Goal: Task Accomplishment & Management: Complete application form

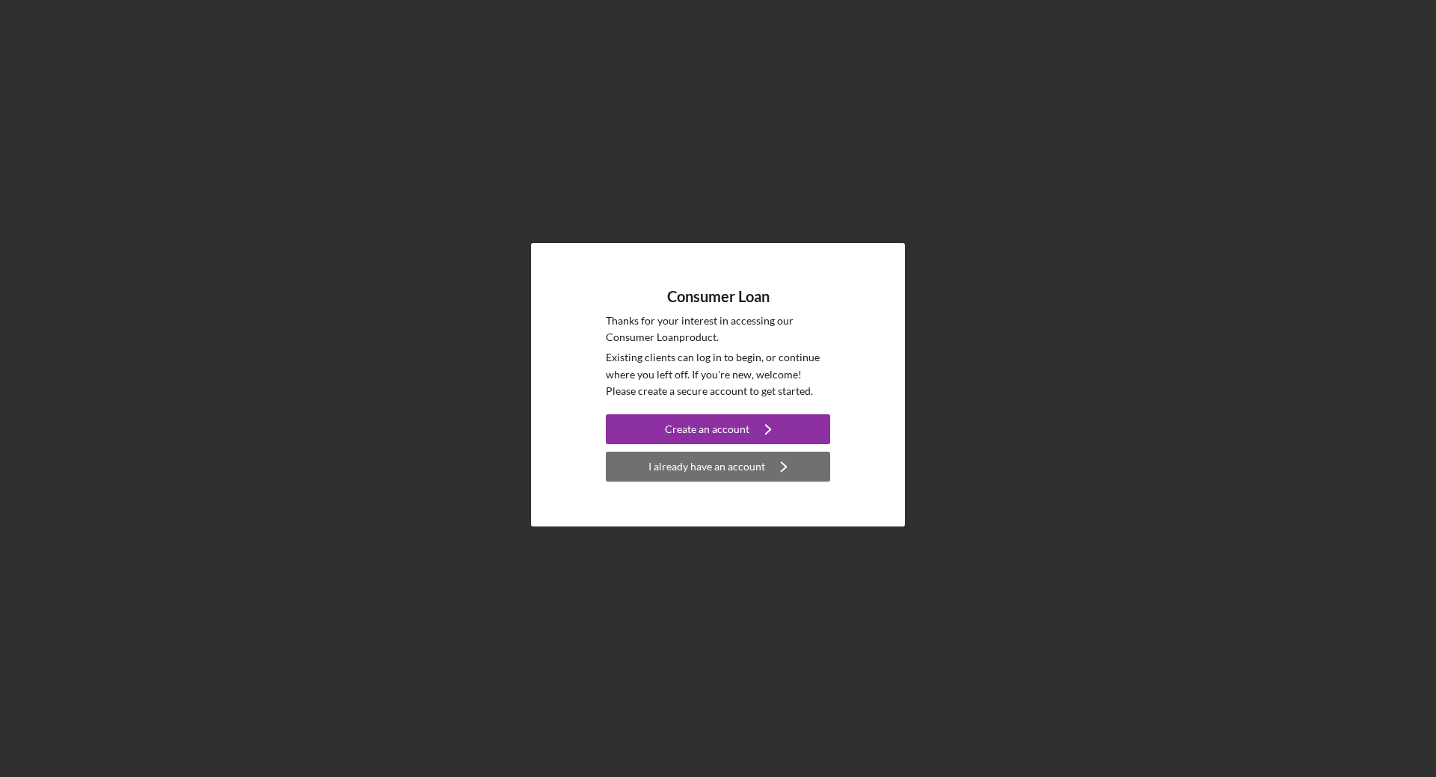
click at [691, 470] on div "I already have an account" at bounding box center [706, 467] width 117 height 30
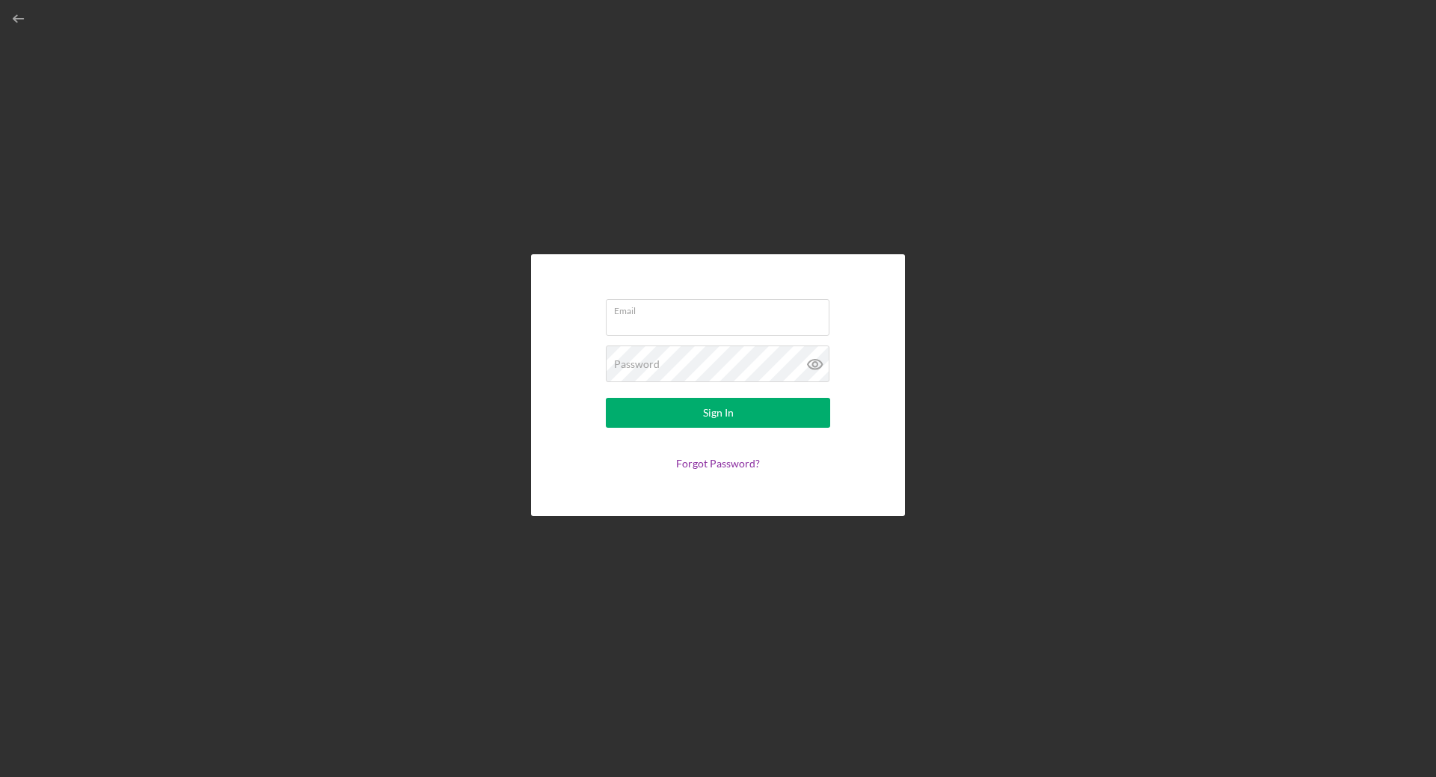
type input "[EMAIL_ADDRESS][DOMAIN_NAME]"
click at [699, 414] on button "Sign In" at bounding box center [718, 413] width 224 height 30
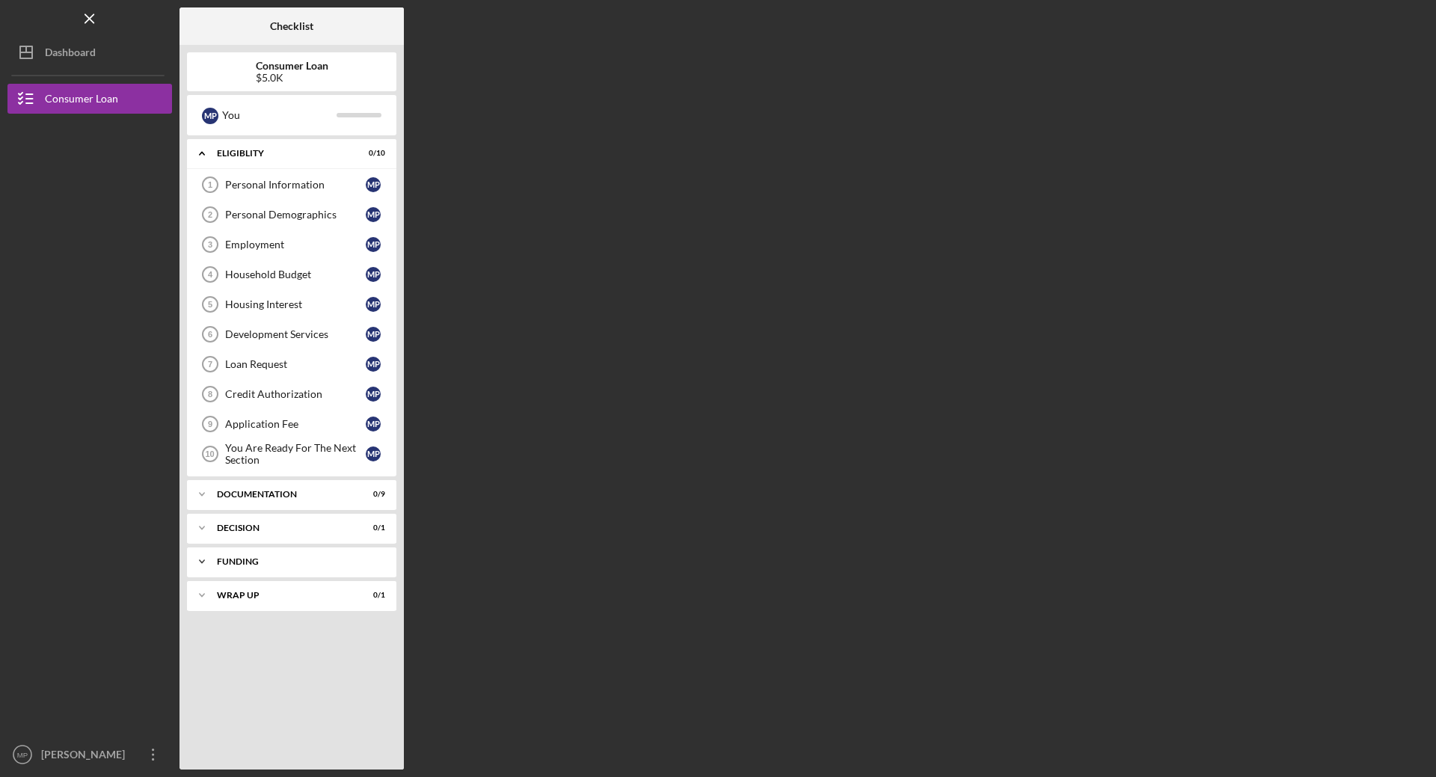
click at [240, 566] on div "Icon/Expander Funding 0 / 1" at bounding box center [291, 562] width 209 height 30
click at [249, 635] on div "Wrap up" at bounding box center [297, 633] width 161 height 9
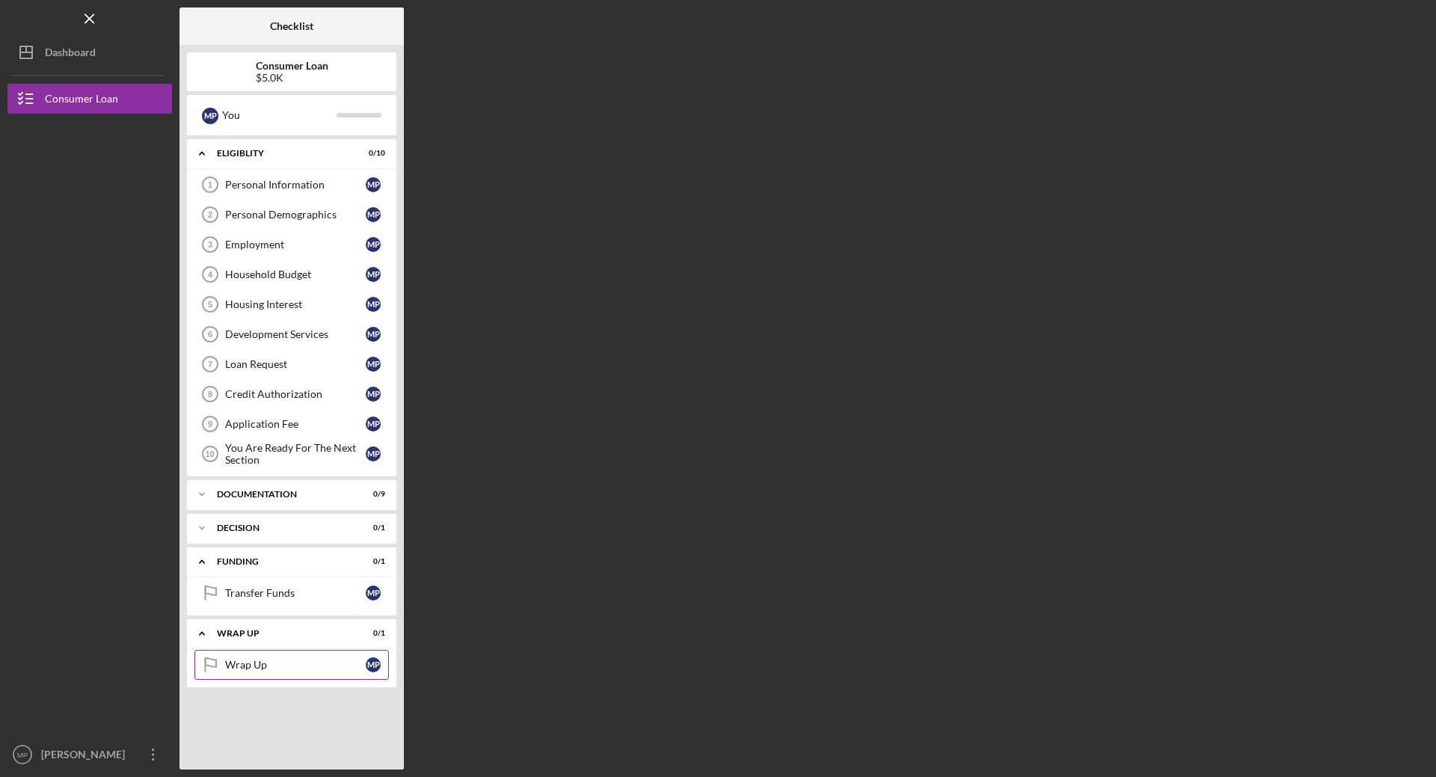
click at [248, 655] on link "Wrap Up Wrap Up M P" at bounding box center [291, 665] width 194 height 30
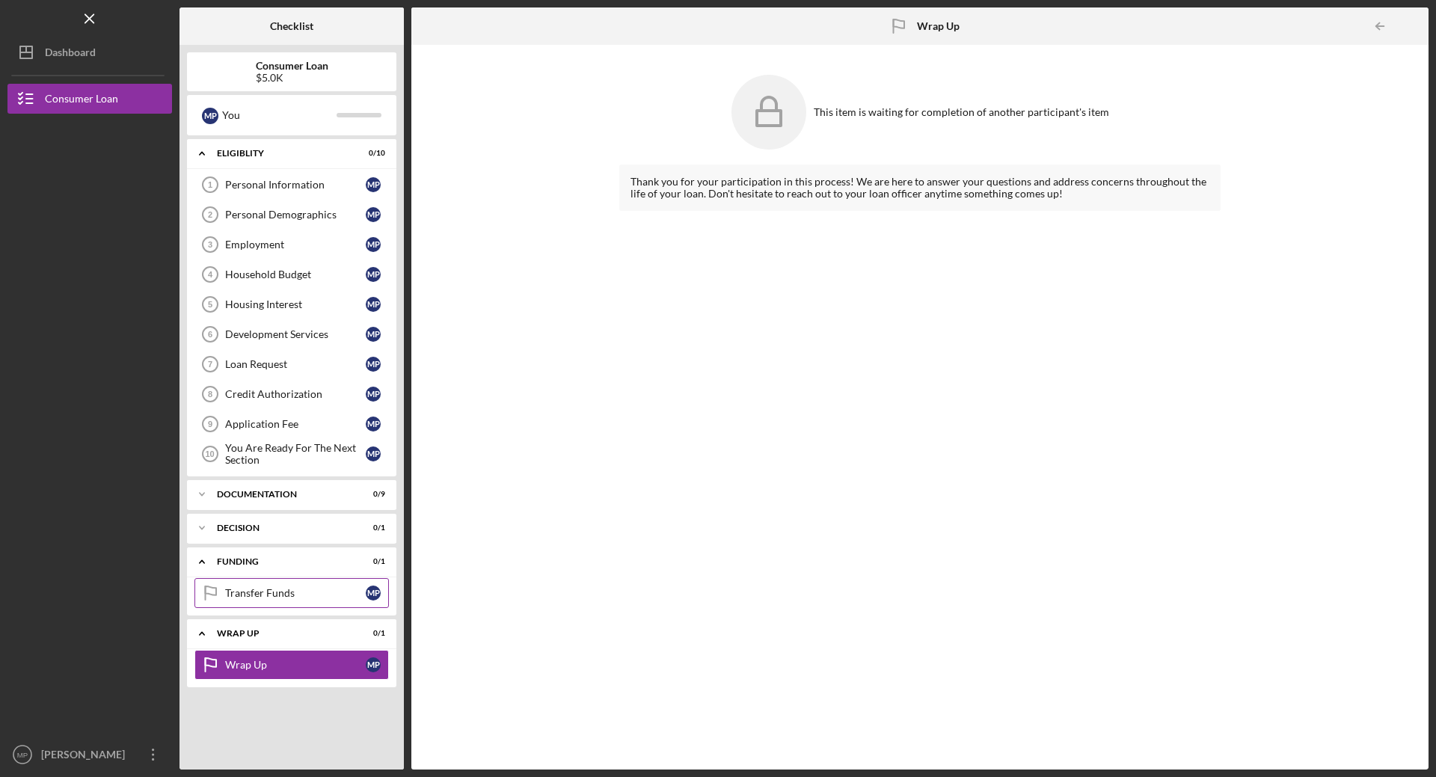
click at [234, 595] on div "Transfer Funds" at bounding box center [295, 593] width 141 height 12
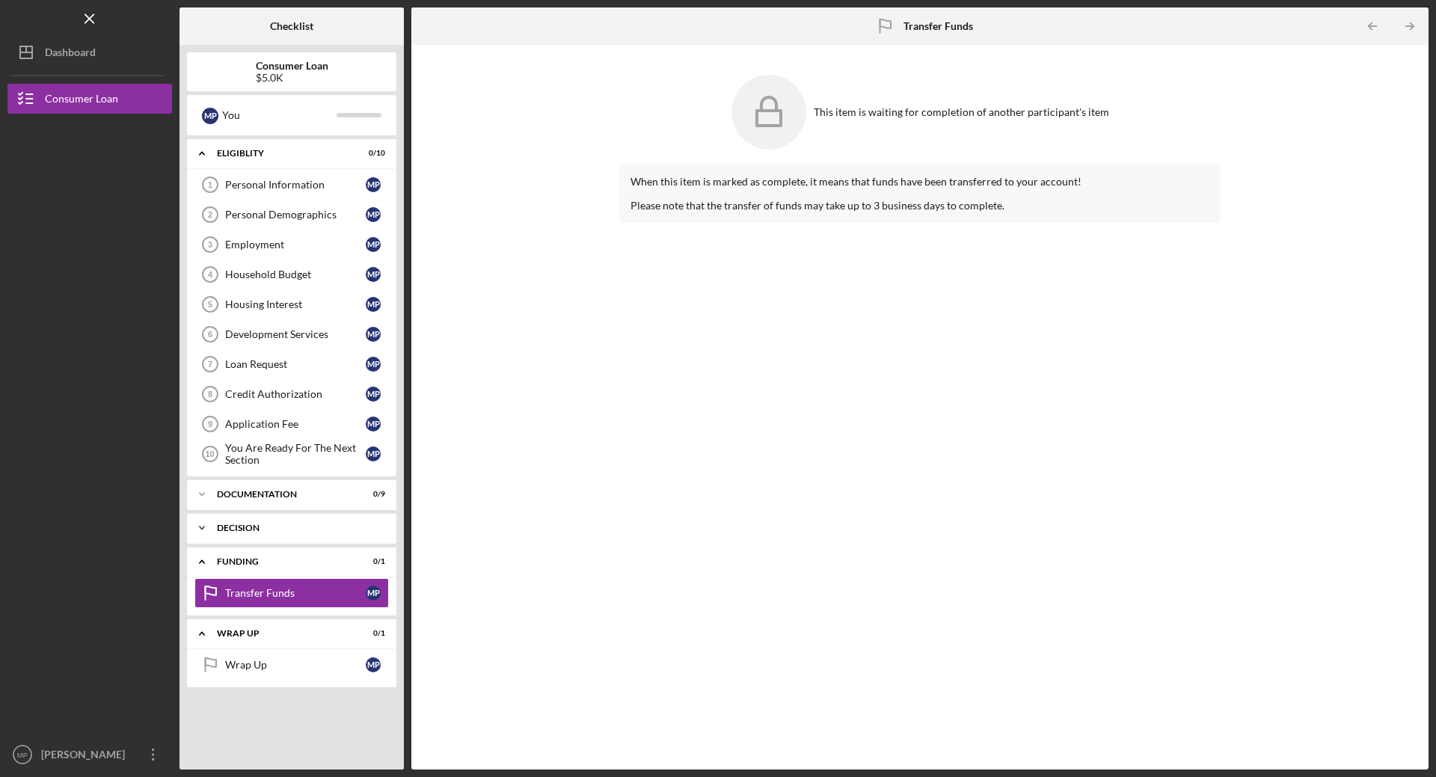
click at [274, 526] on div "Decision" at bounding box center [297, 527] width 161 height 9
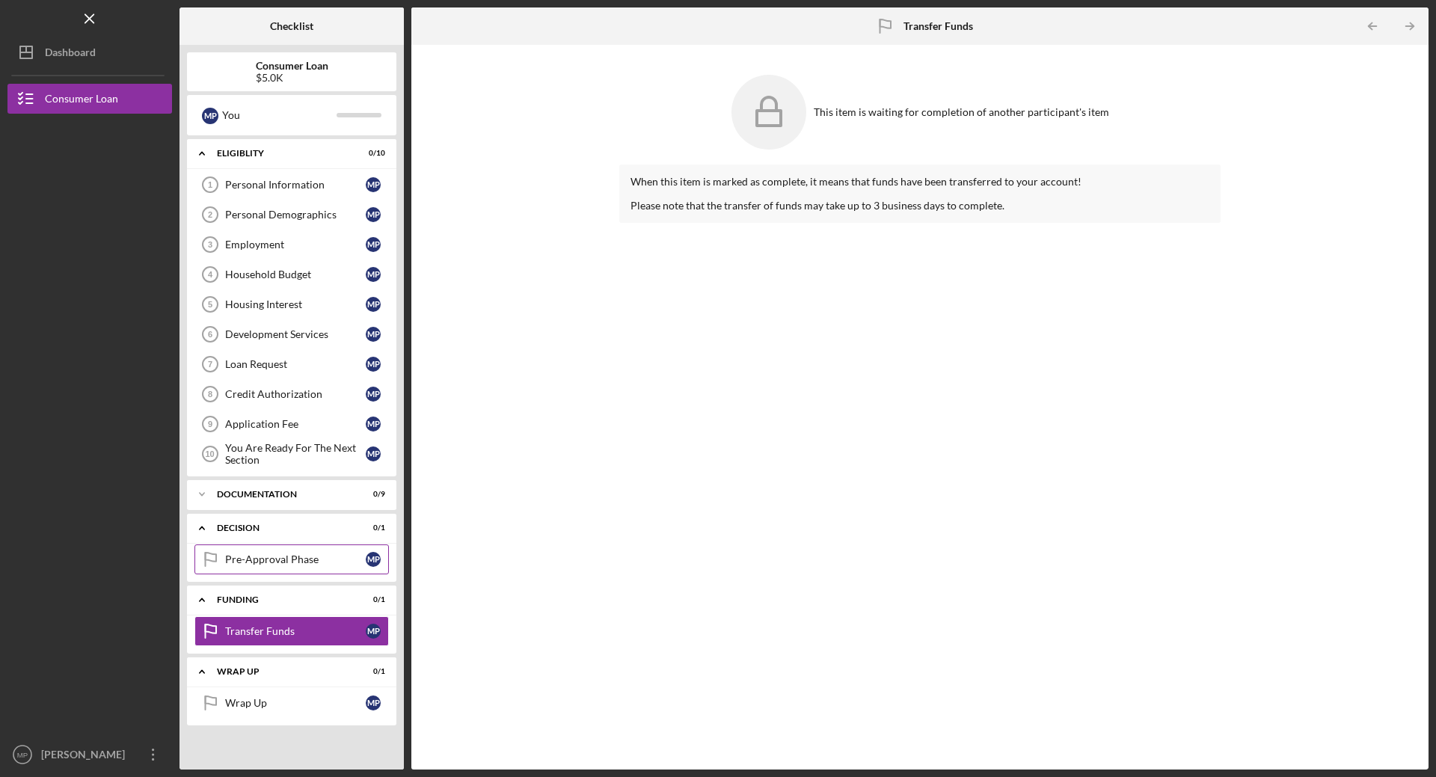
click at [268, 567] on link "Pre-Approval Phase Pre-Approval Phase M P" at bounding box center [291, 559] width 194 height 30
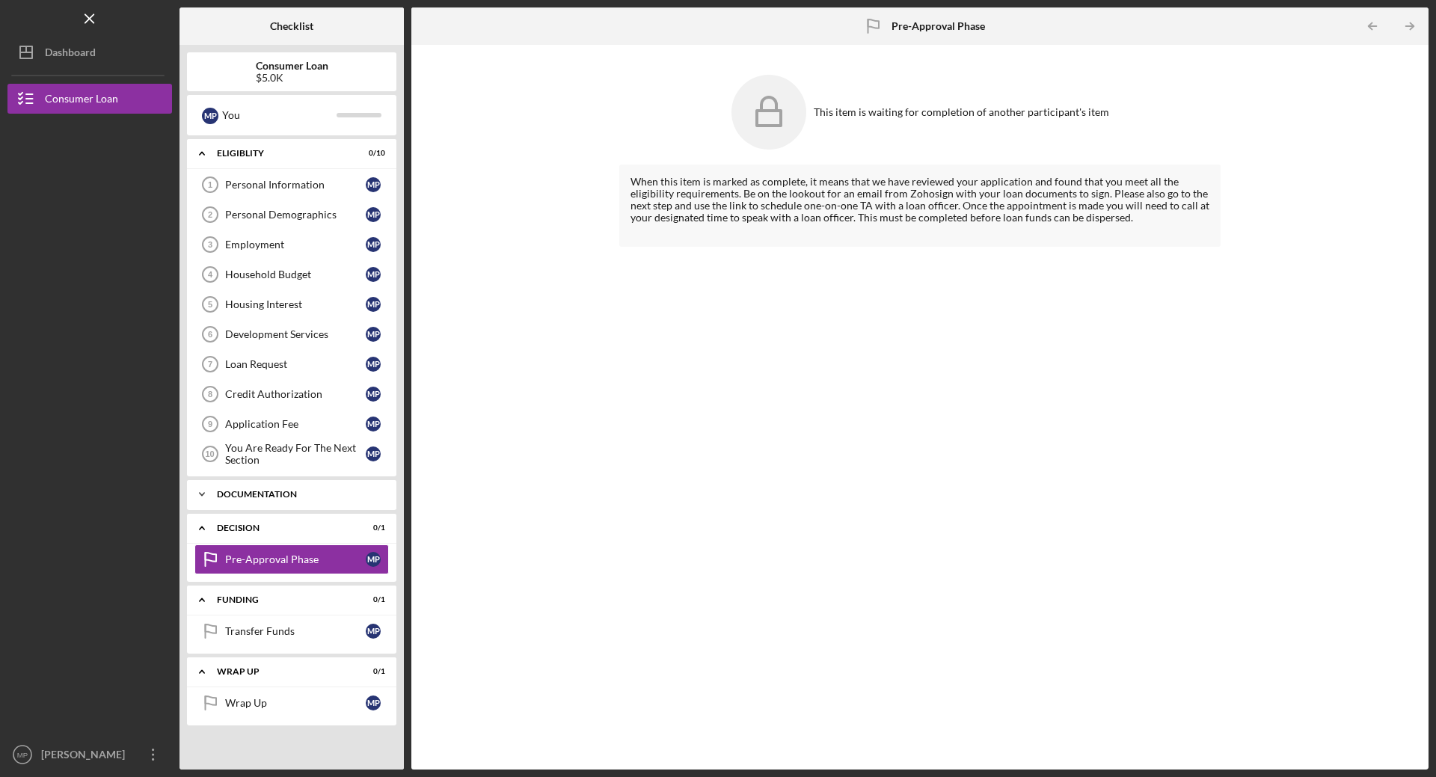
click at [245, 482] on div "Icon/Expander Documentation 0 / 9" at bounding box center [291, 494] width 209 height 30
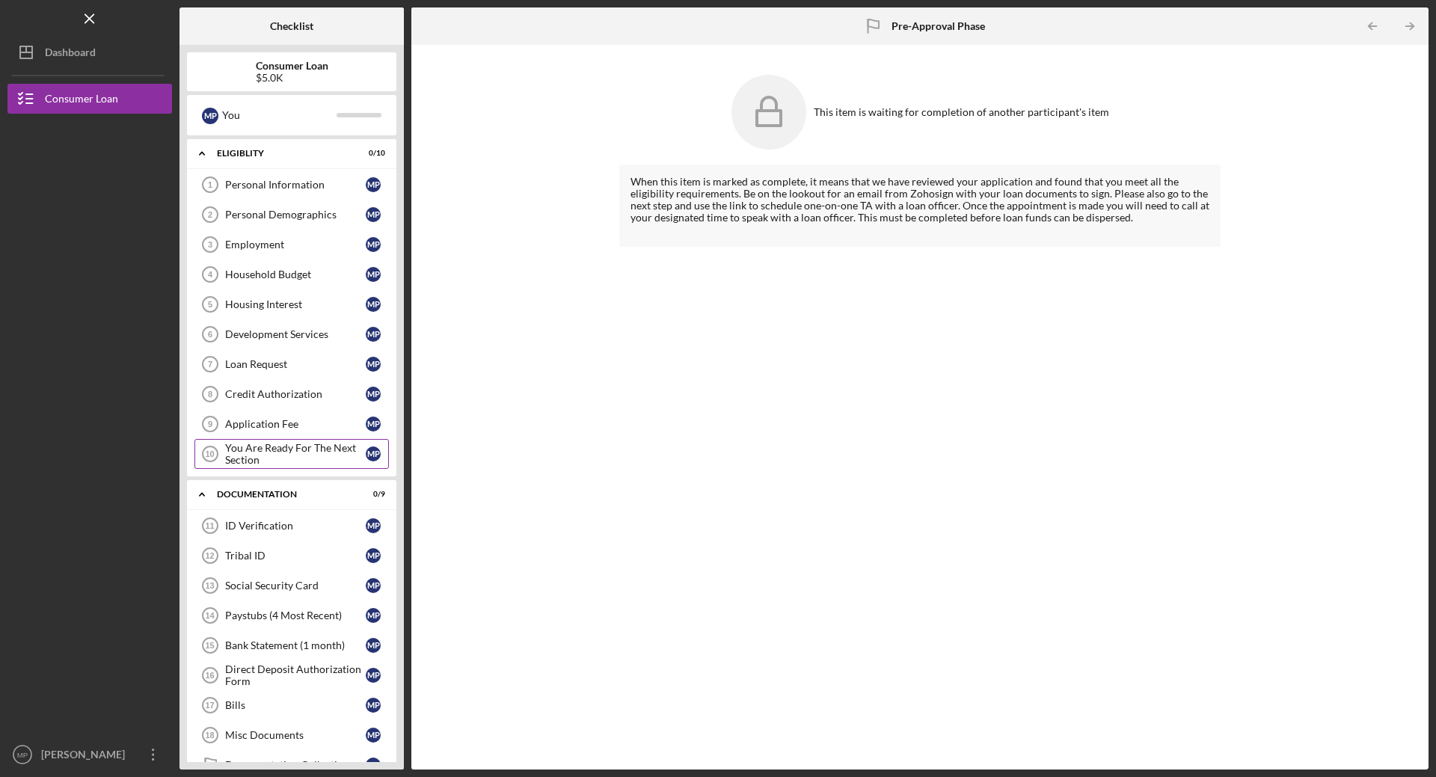
click at [245, 464] on div "You Are Ready For The Next Section" at bounding box center [295, 454] width 141 height 24
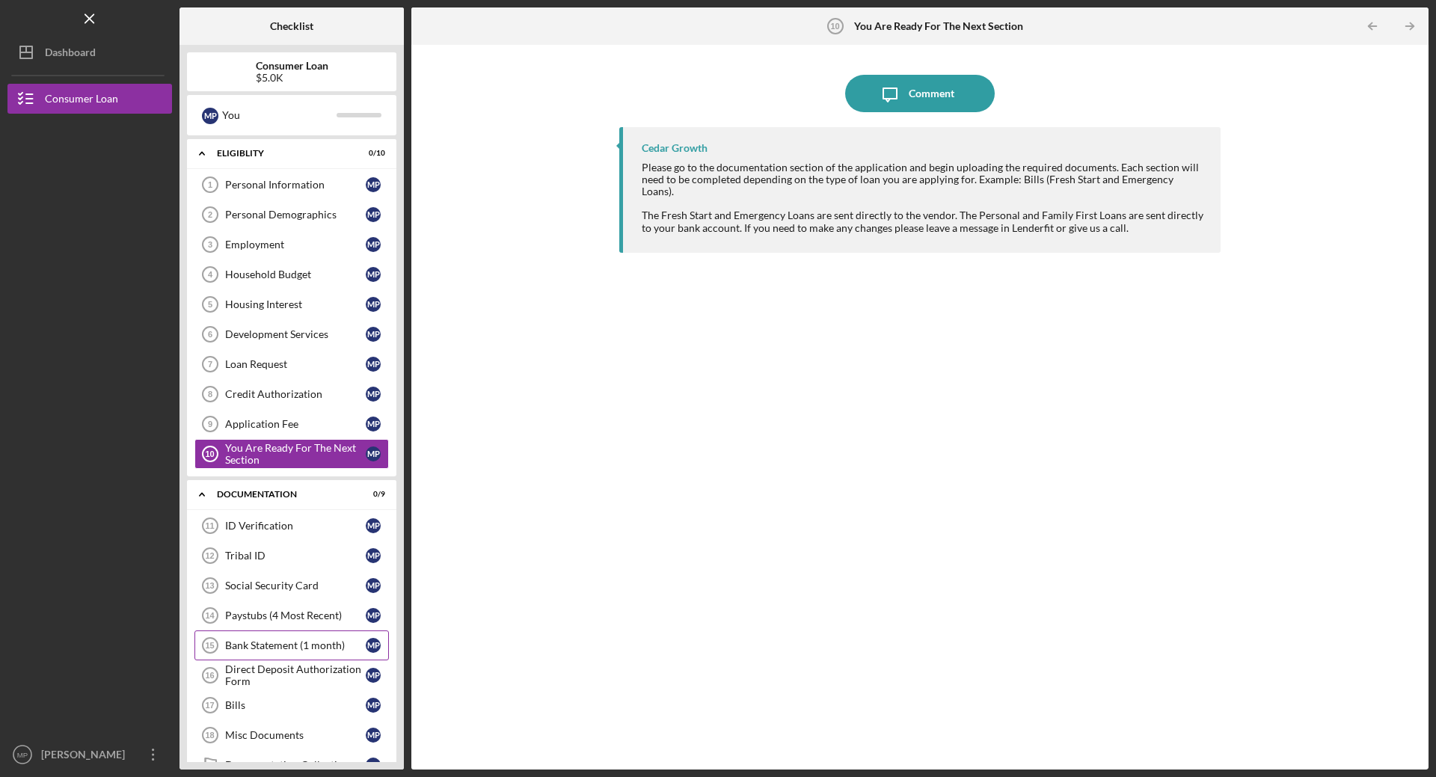
scroll to position [248, 0]
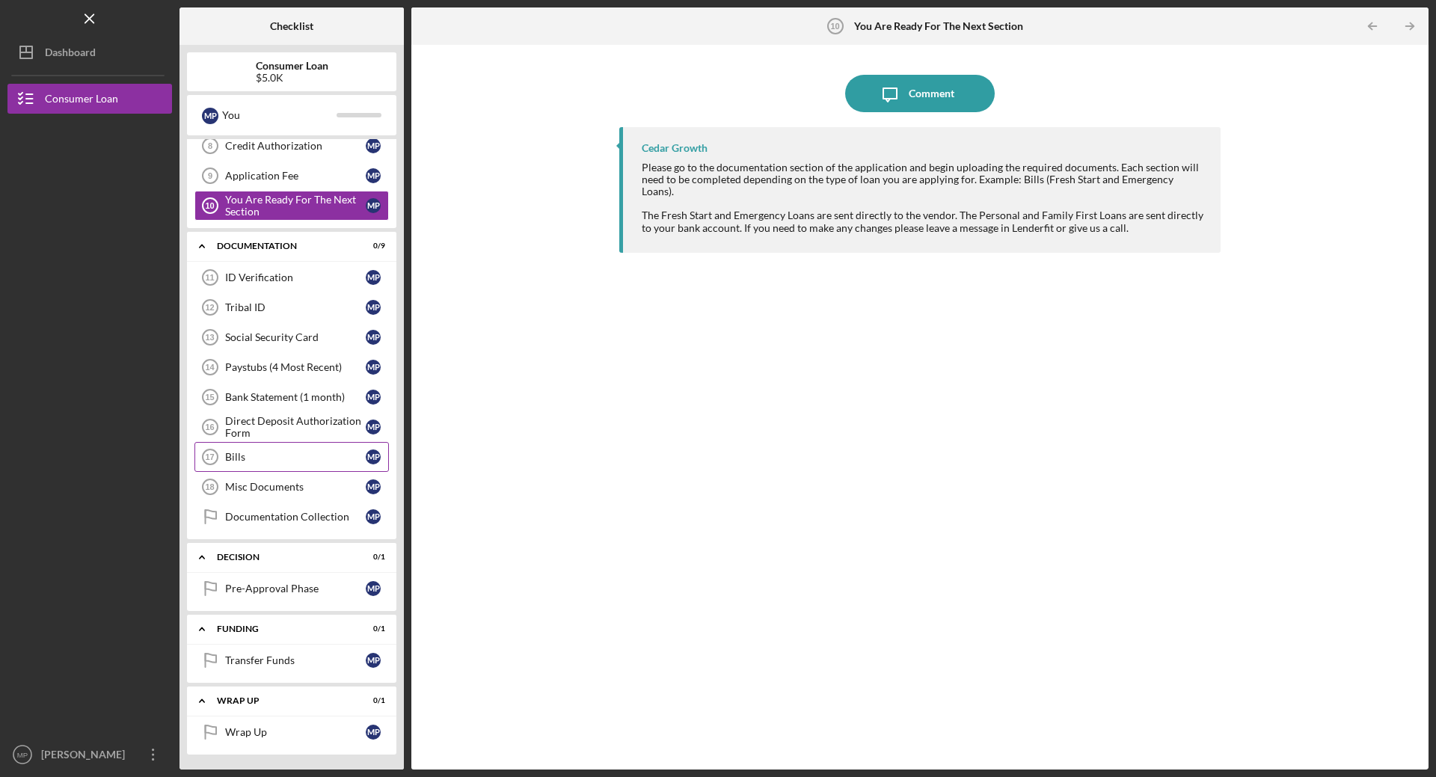
click at [250, 466] on link "Bills 17 Bills M P" at bounding box center [291, 457] width 194 height 30
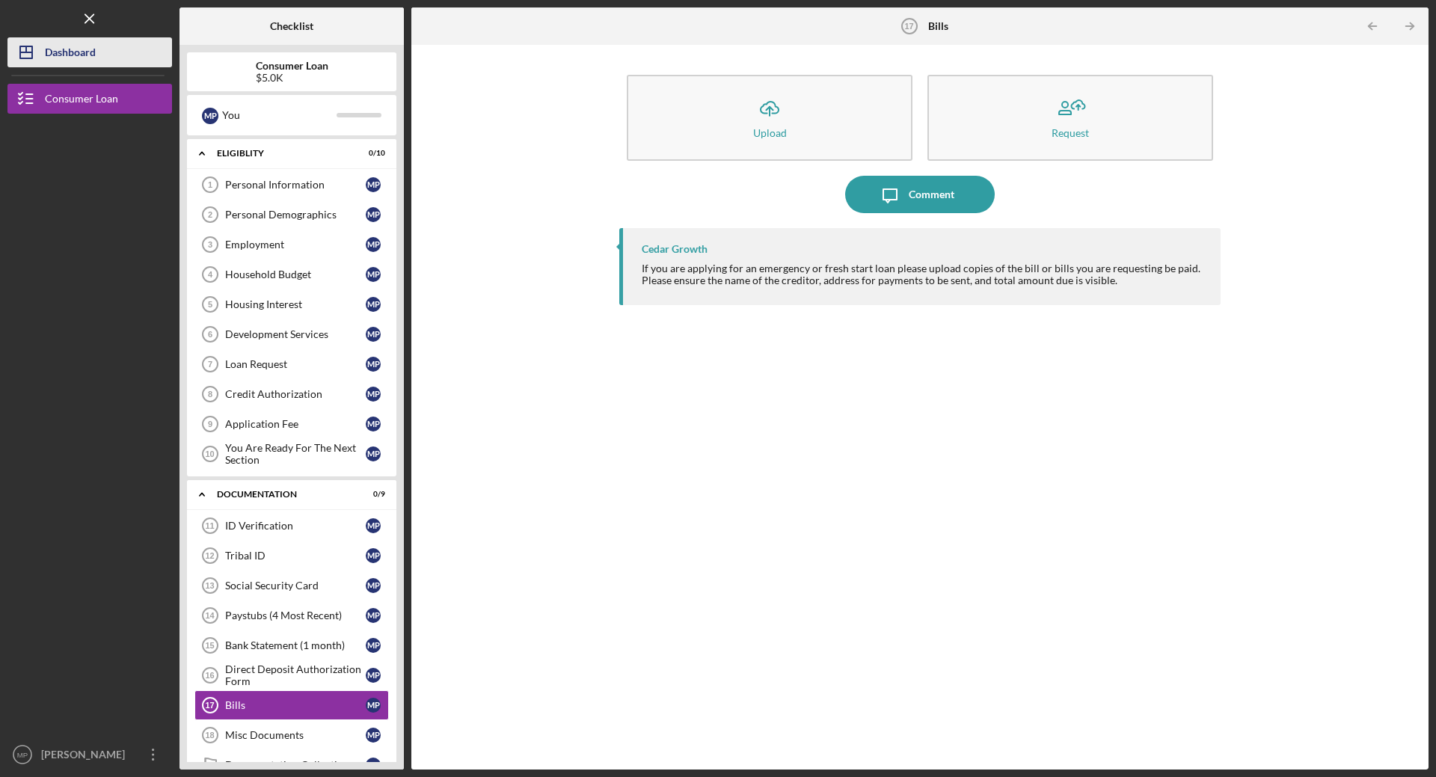
click at [99, 56] on button "Icon/Dashboard Dashboard" at bounding box center [89, 52] width 165 height 30
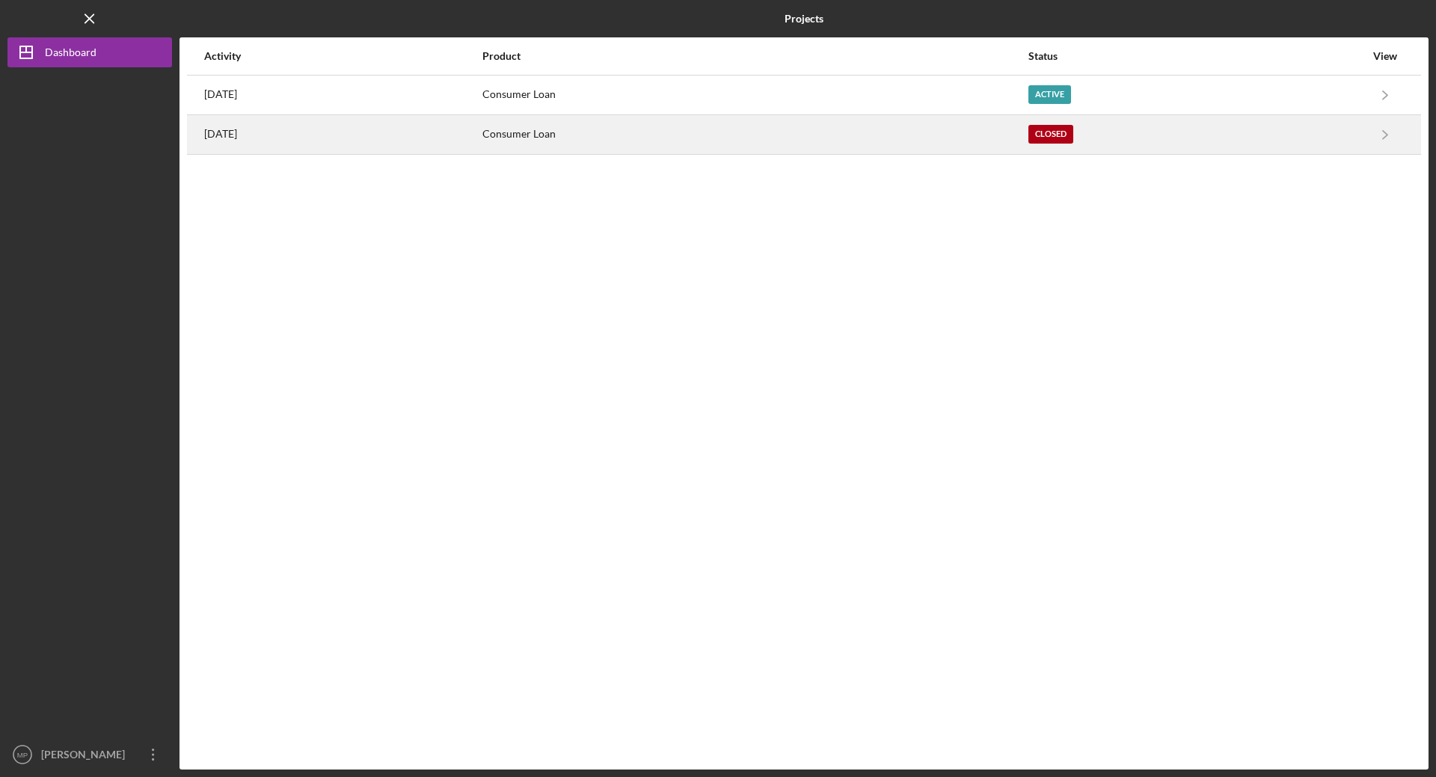
click at [1170, 132] on div "Closed" at bounding box center [1196, 134] width 336 height 37
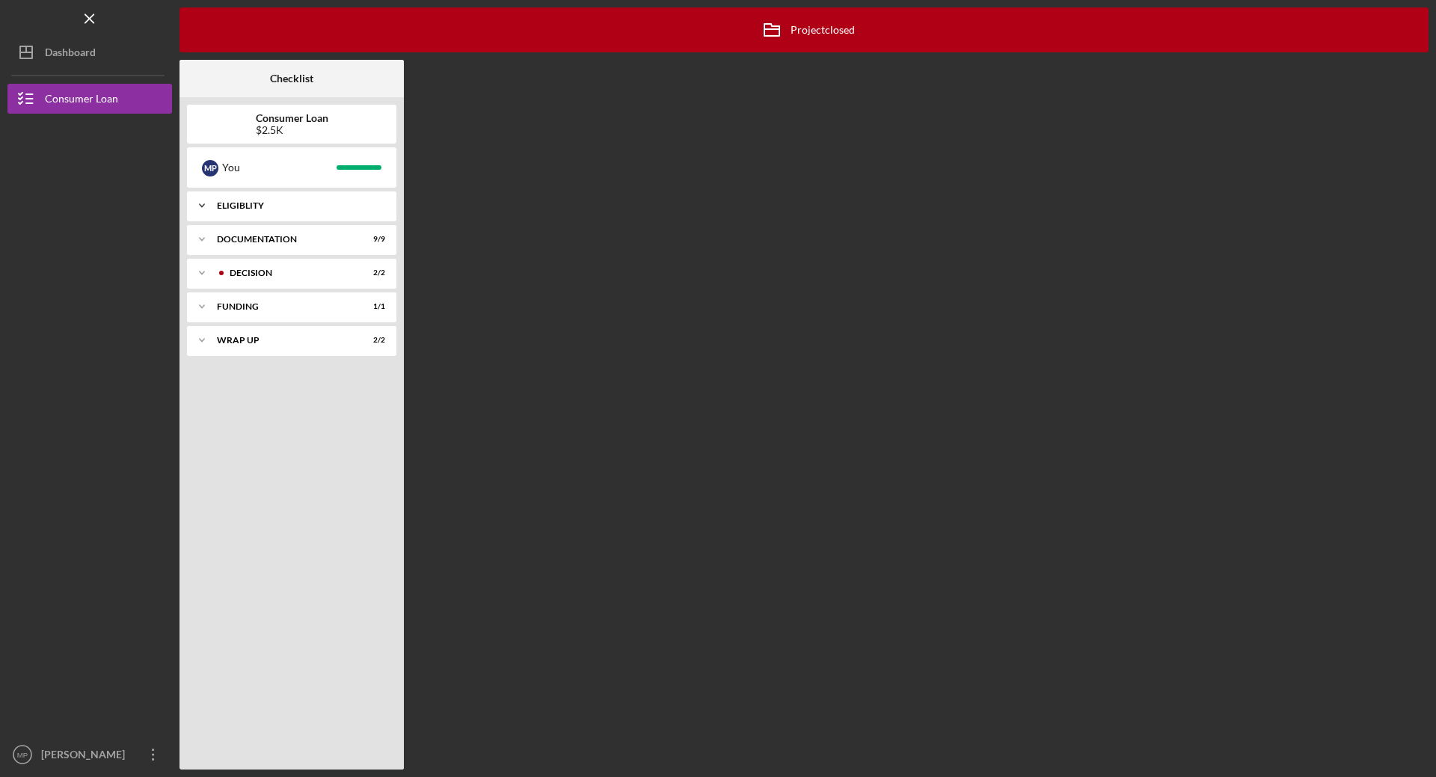
click at [260, 212] on div "Icon/Expander Eligiblity 9 / 9" at bounding box center [291, 206] width 209 height 30
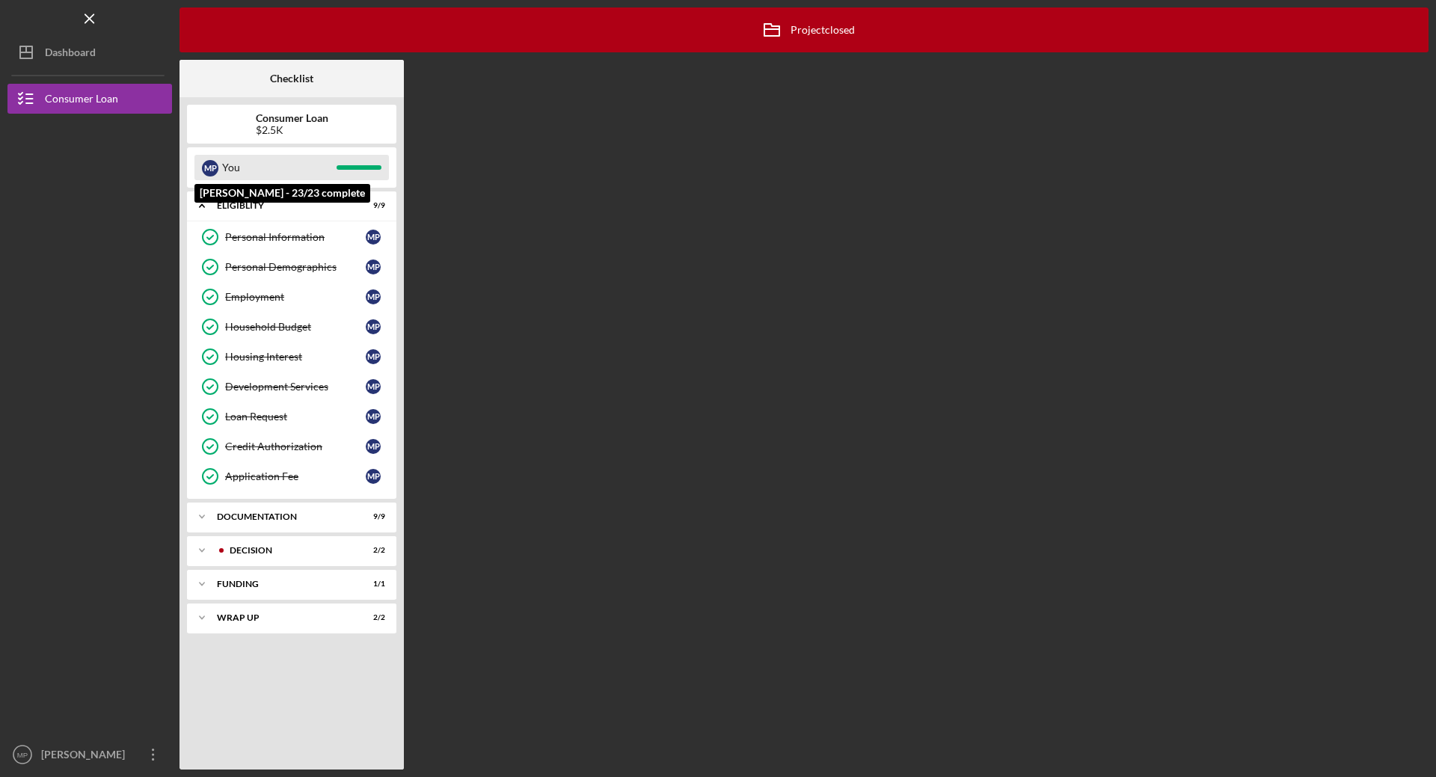
click at [242, 178] on div "You" at bounding box center [279, 167] width 114 height 25
click at [276, 558] on div "Icon/Expander Decision 2 / 2" at bounding box center [291, 550] width 209 height 30
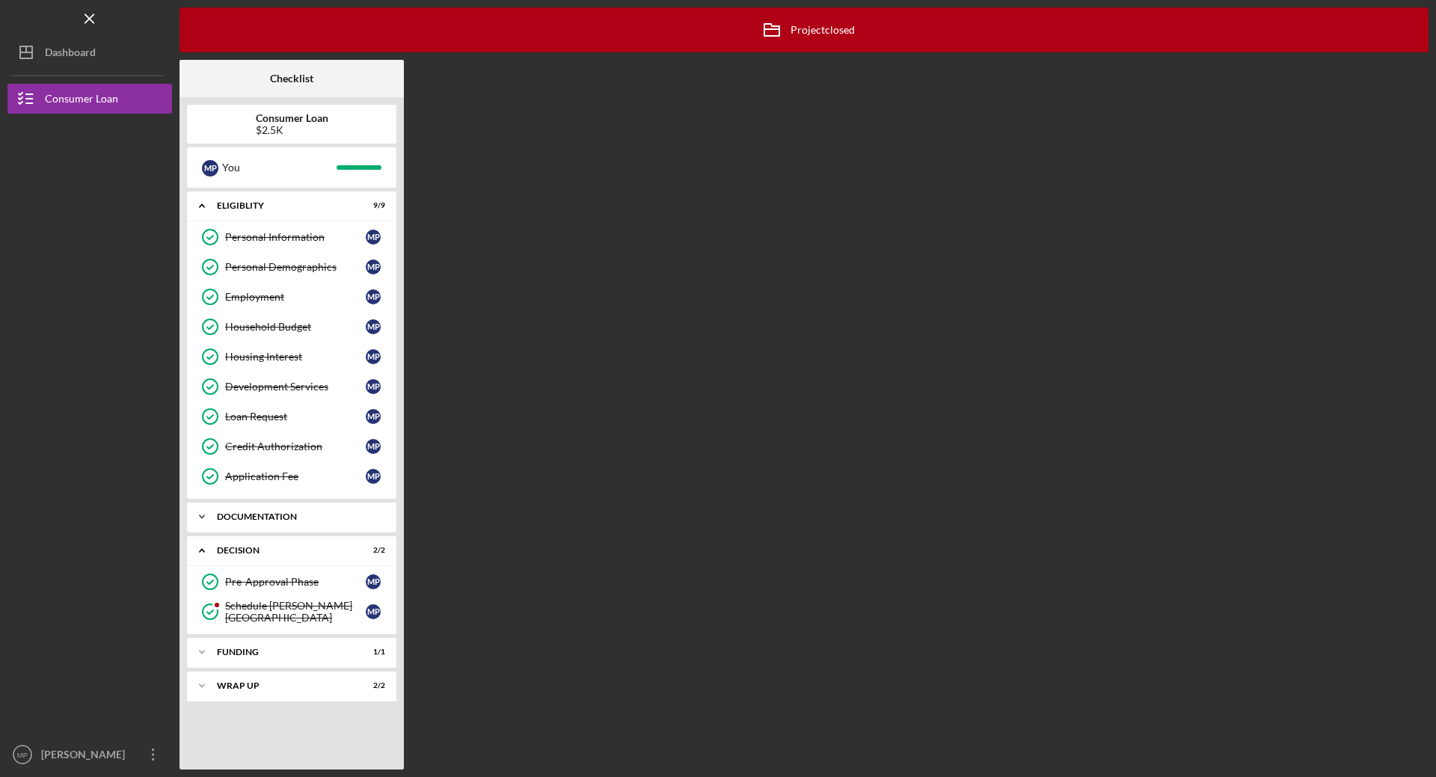
click at [220, 514] on div "Documentation" at bounding box center [297, 516] width 161 height 9
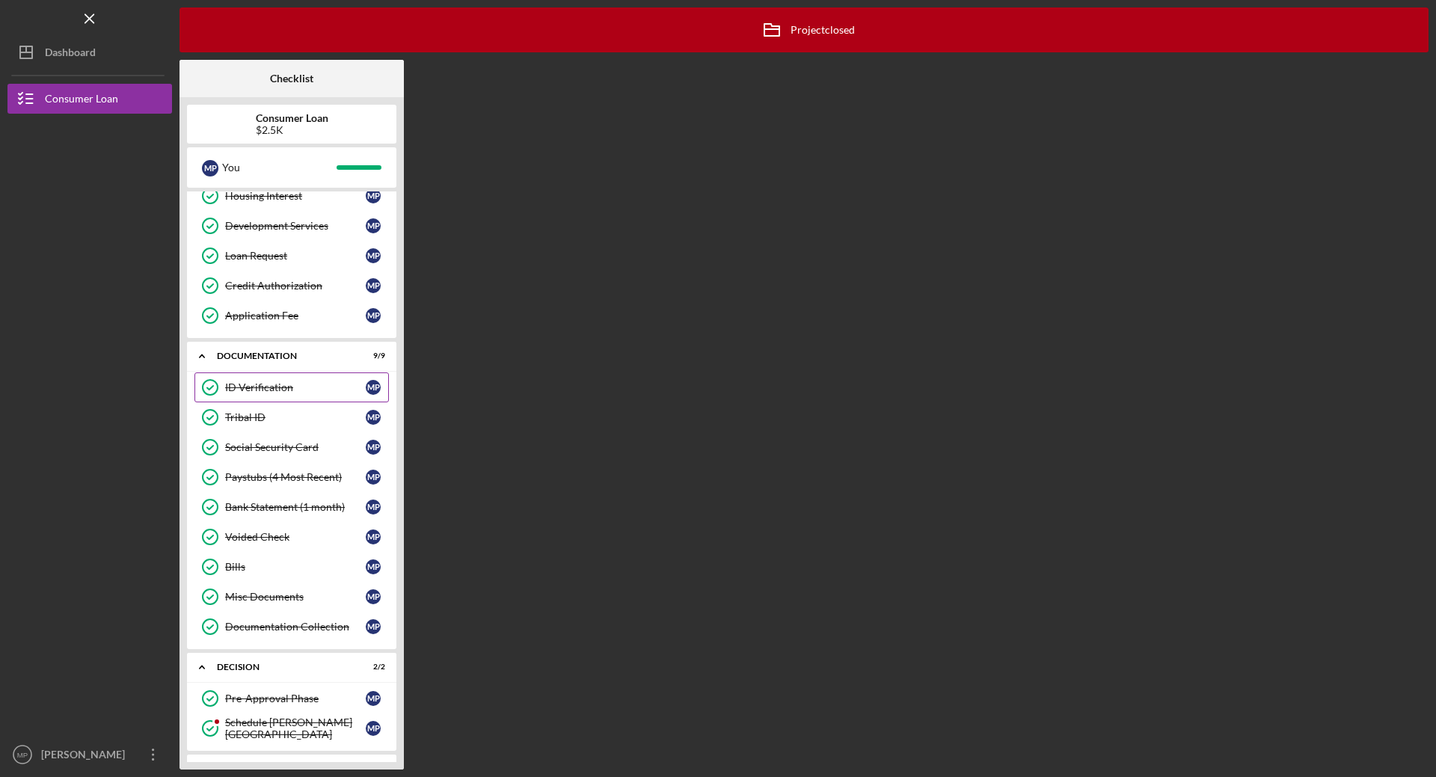
scroll to position [224, 0]
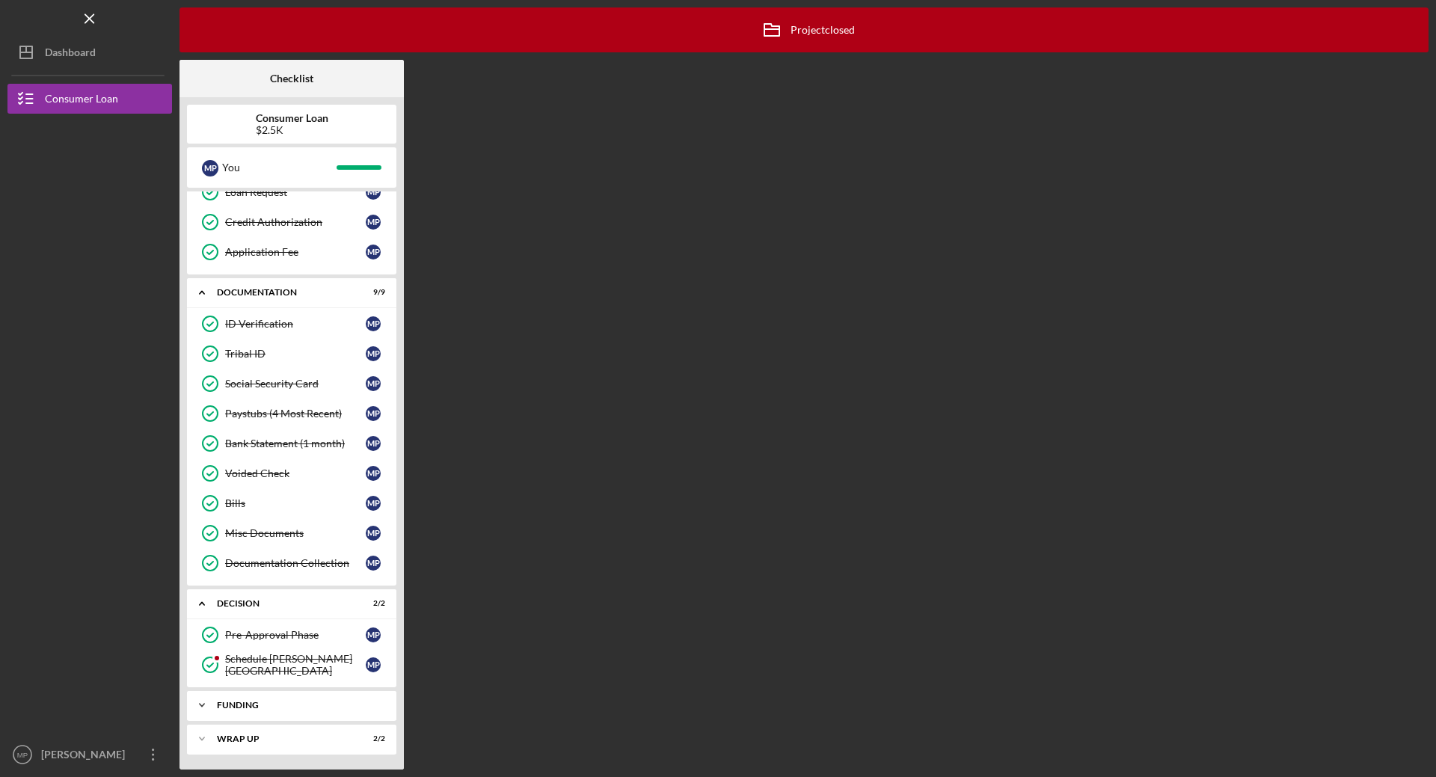
click at [261, 708] on div "Funding" at bounding box center [297, 705] width 161 height 9
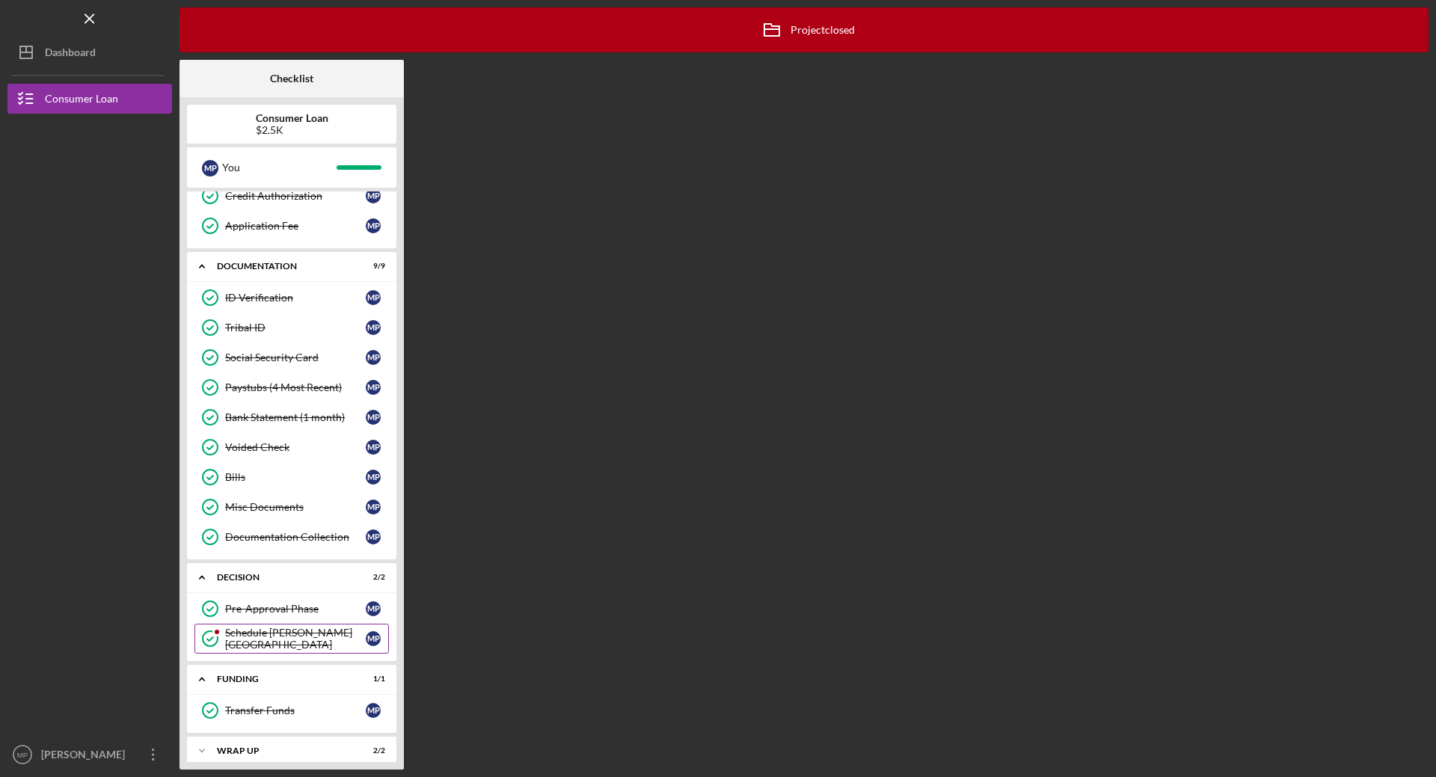
scroll to position [262, 0]
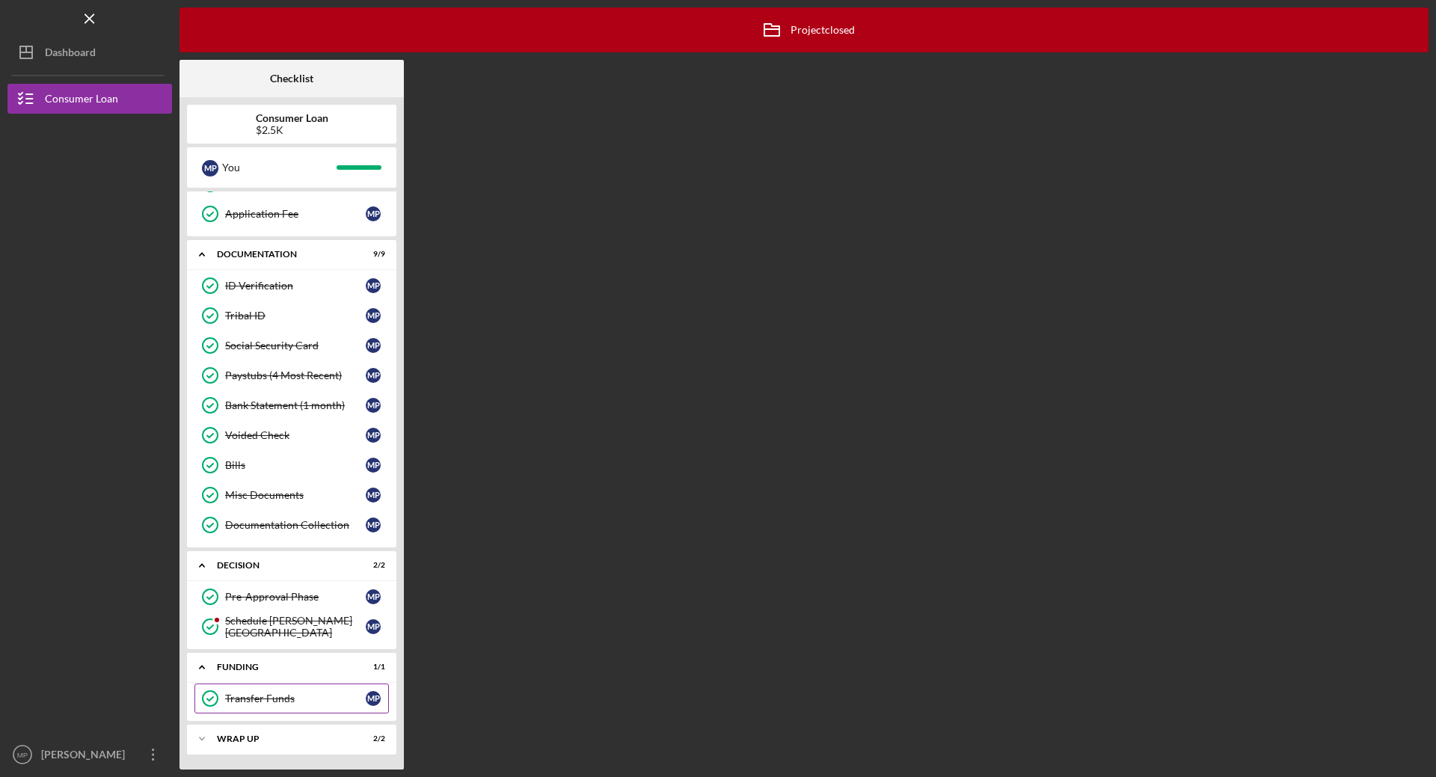
click at [247, 687] on link "Transfer Funds Transfer Funds M P" at bounding box center [291, 698] width 194 height 30
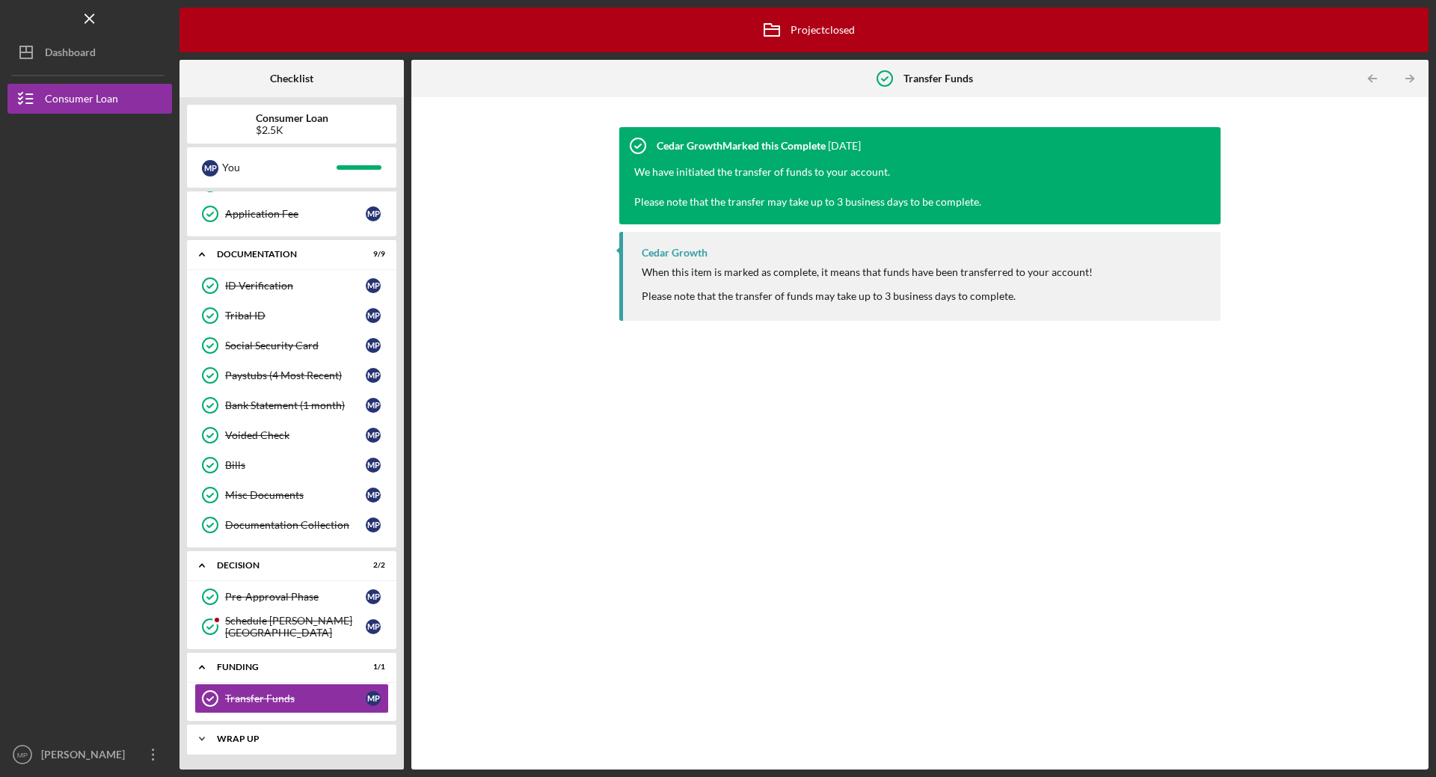
click at [263, 736] on div "Wrap up" at bounding box center [297, 738] width 161 height 9
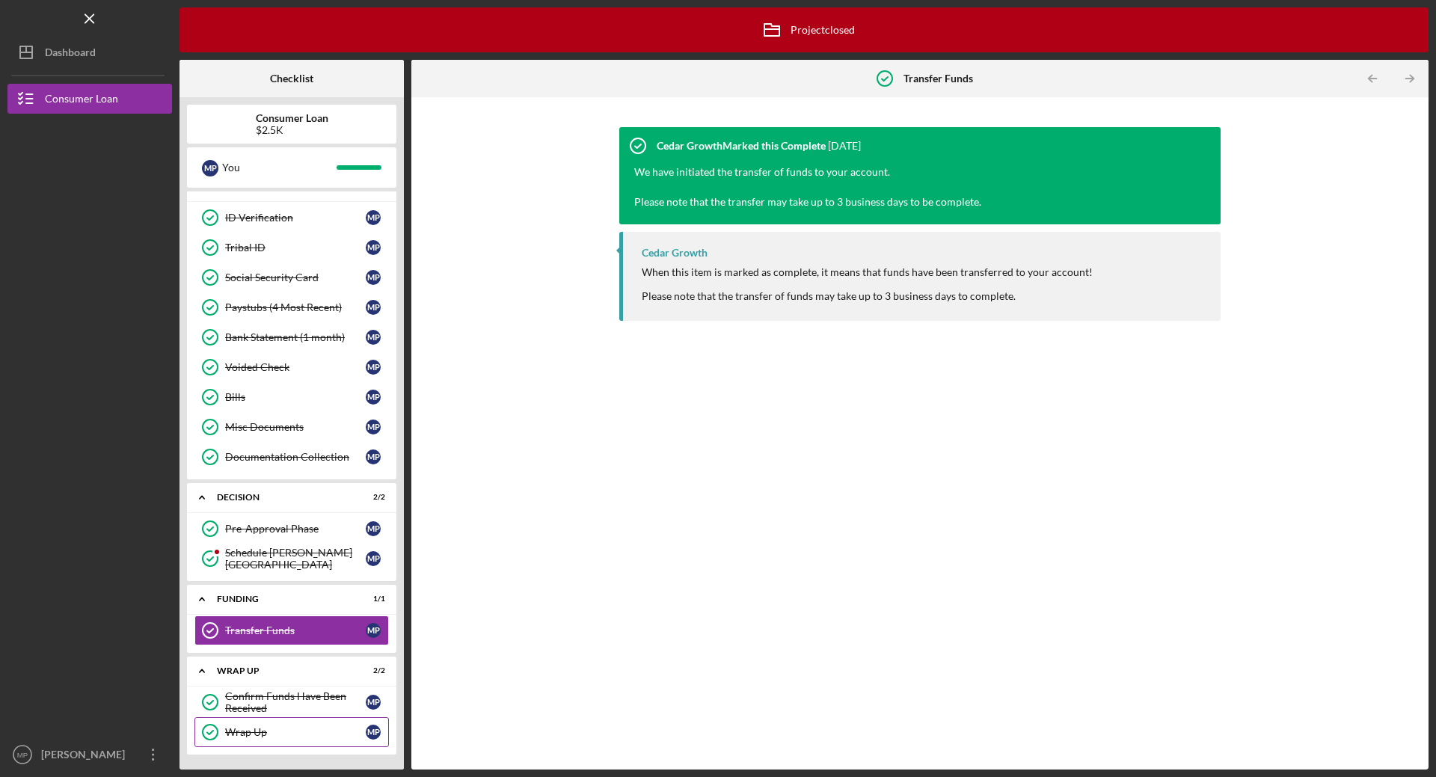
click at [265, 736] on div "Wrap Up" at bounding box center [295, 732] width 141 height 12
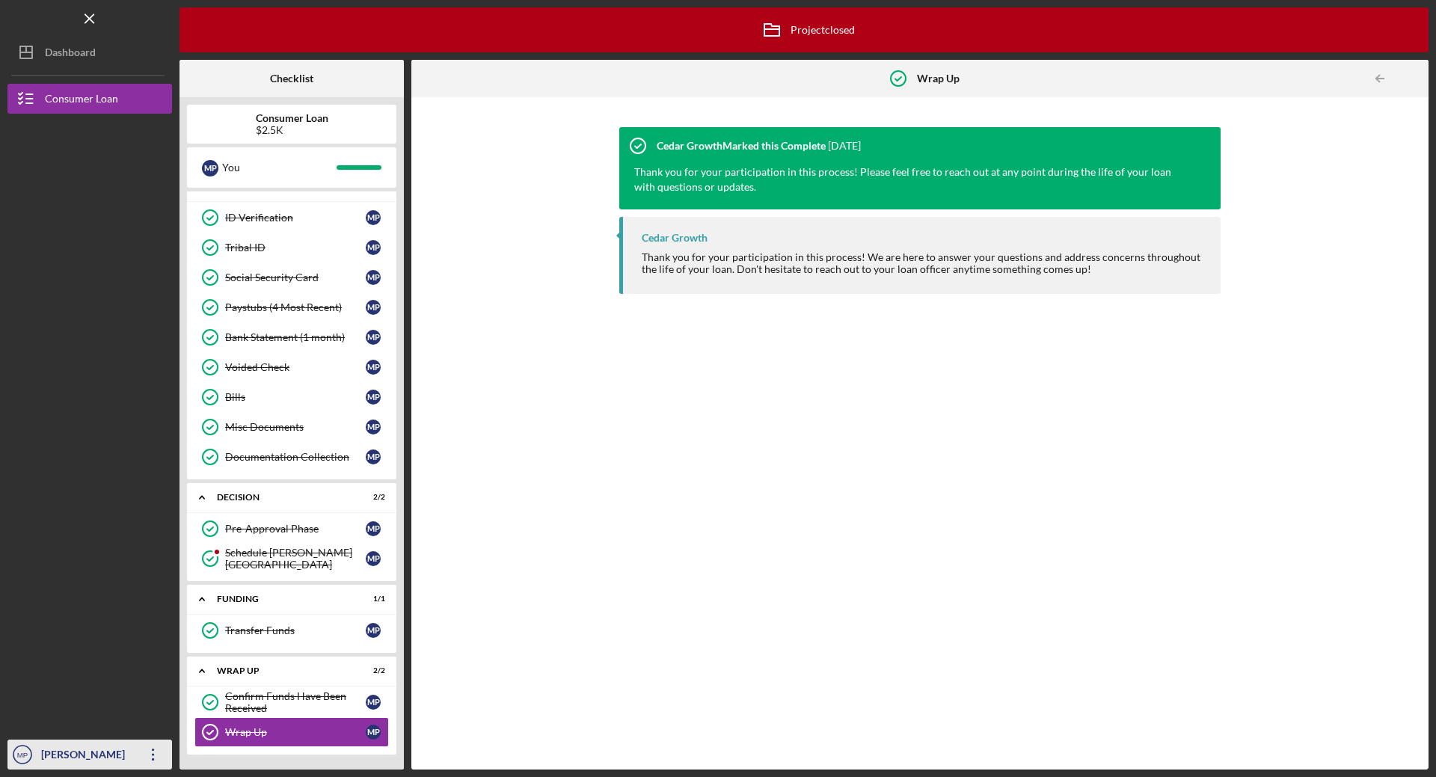
click at [84, 746] on div "[PERSON_NAME]" at bounding box center [85, 757] width 97 height 34
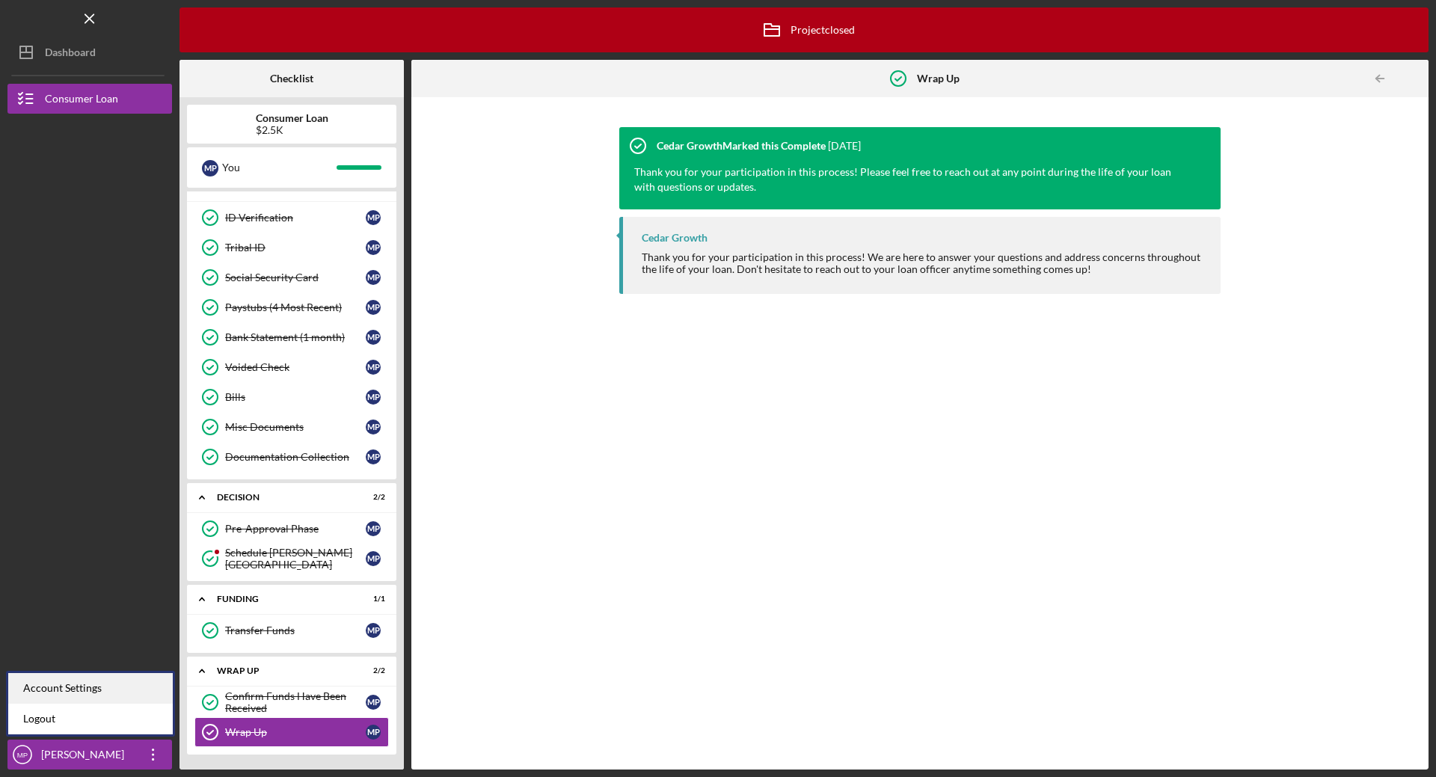
click at [95, 685] on div "Account Settings" at bounding box center [90, 688] width 165 height 31
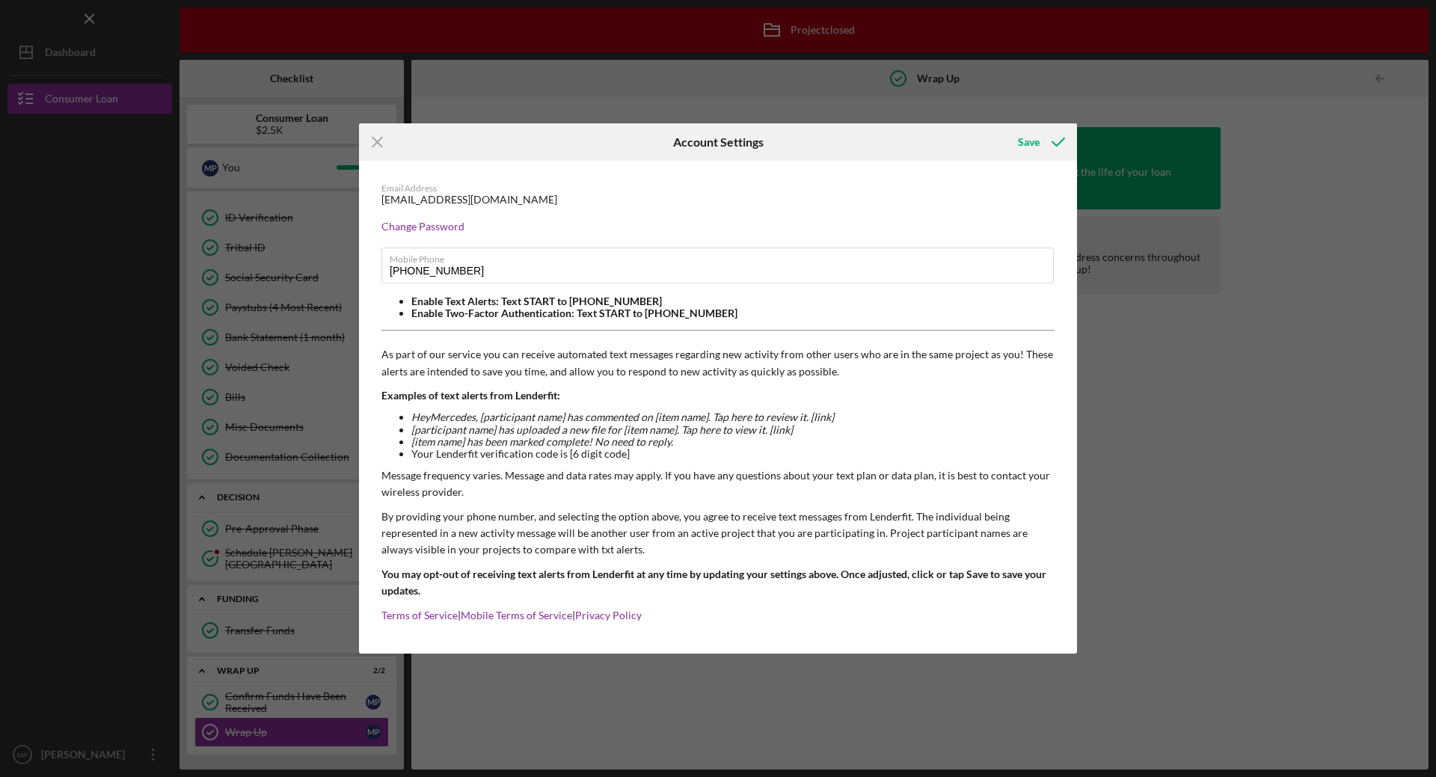
click at [383, 141] on icon "Icon/Menu Close" at bounding box center [377, 141] width 37 height 37
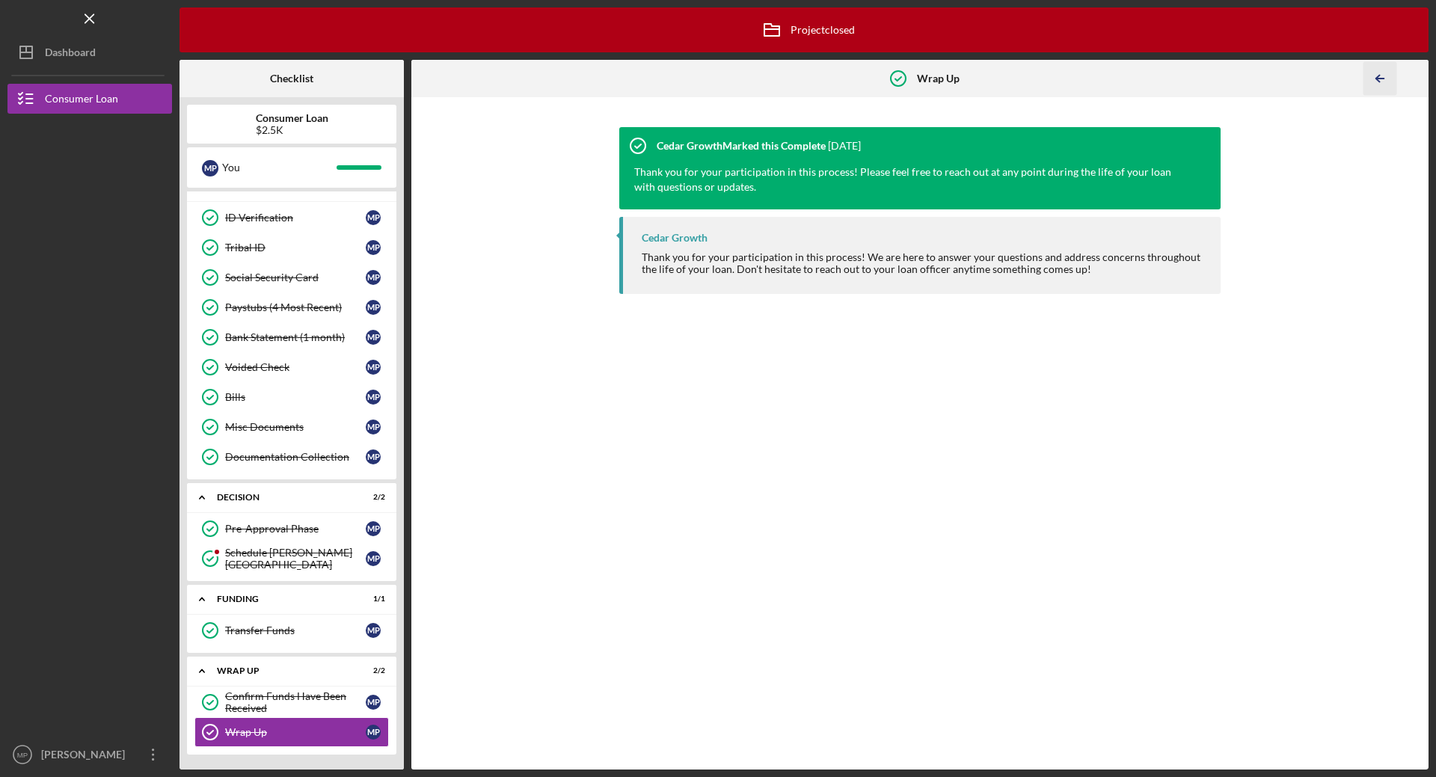
click at [1392, 85] on icon "Icon/Table Pagination Arrow" at bounding box center [1379, 79] width 34 height 34
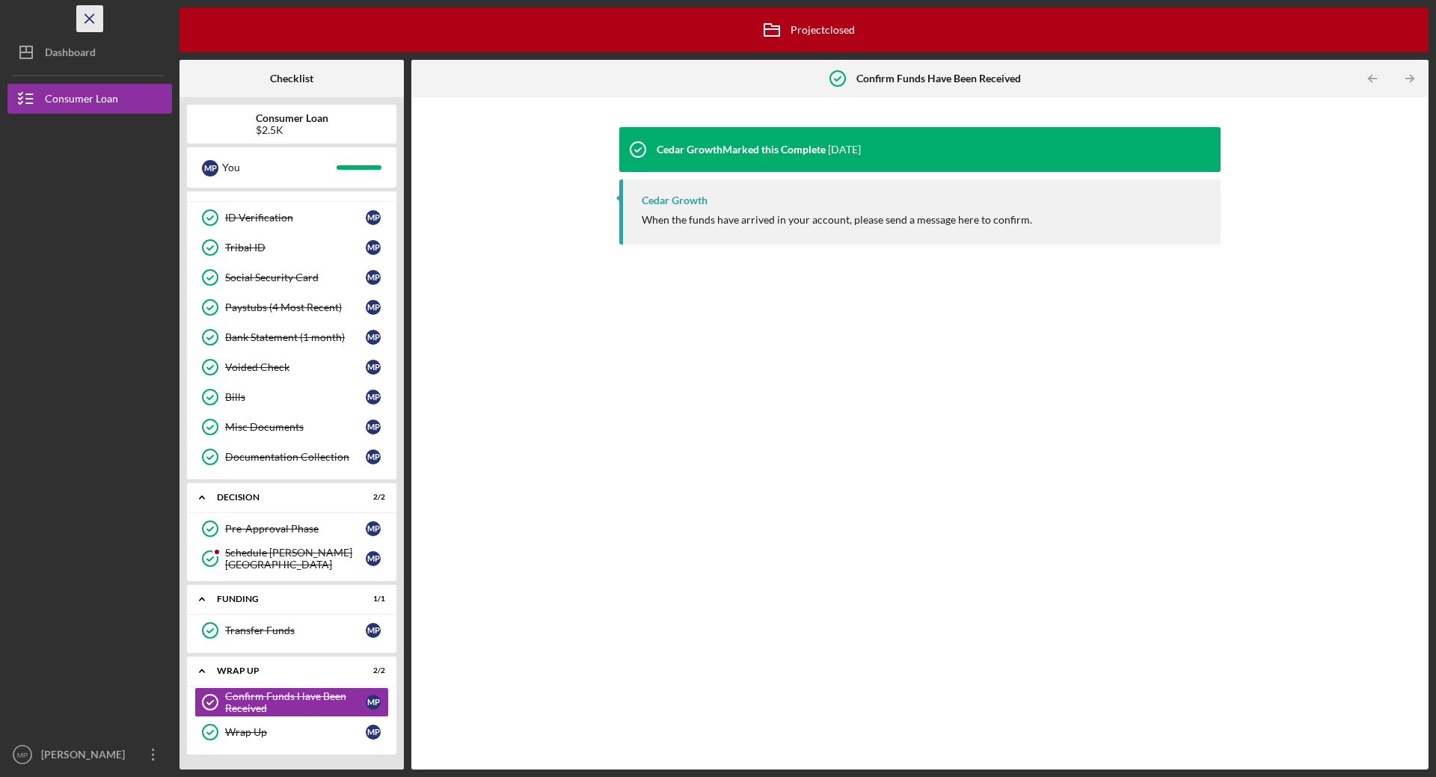
click at [79, 22] on icon "Icon/Menu Close" at bounding box center [90, 19] width 34 height 34
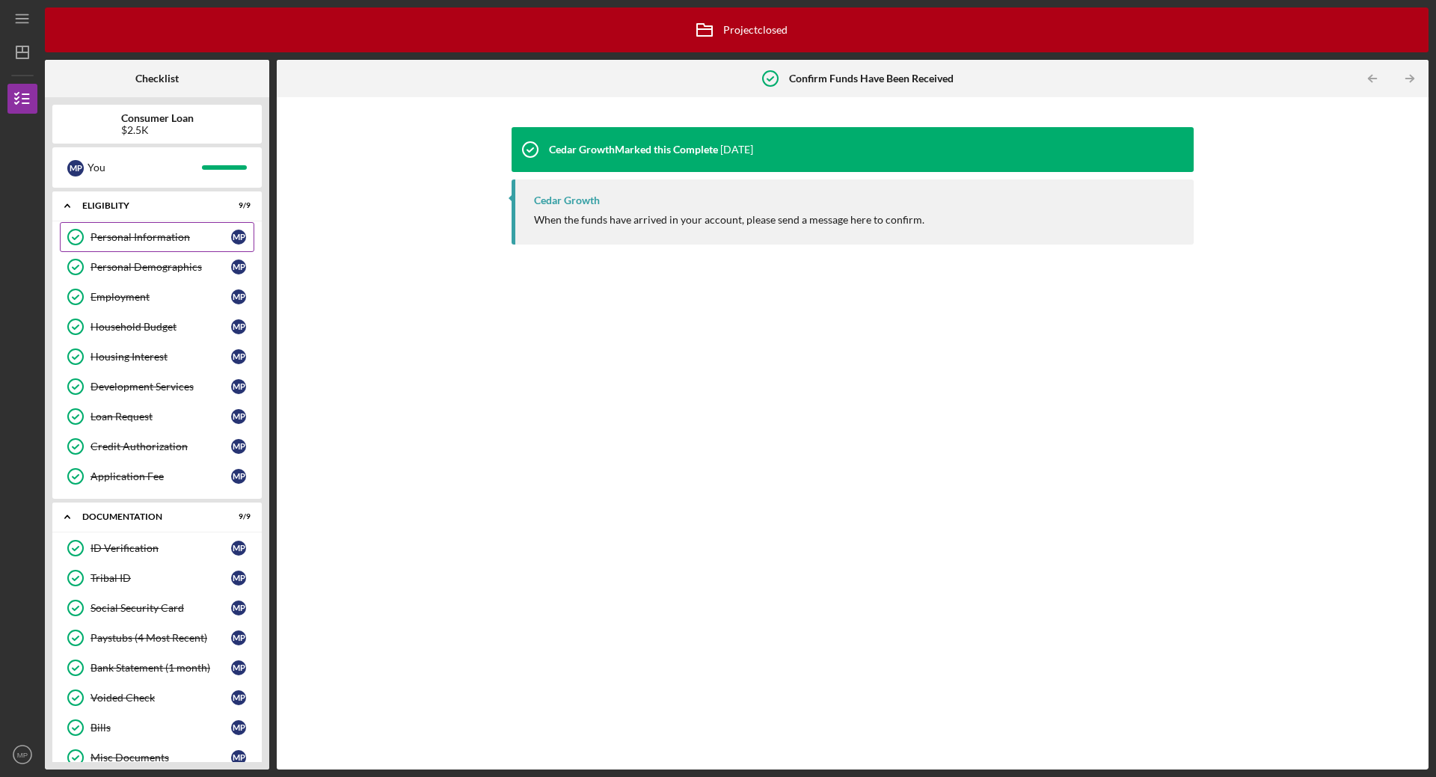
click at [187, 236] on div "Personal Information" at bounding box center [160, 237] width 141 height 12
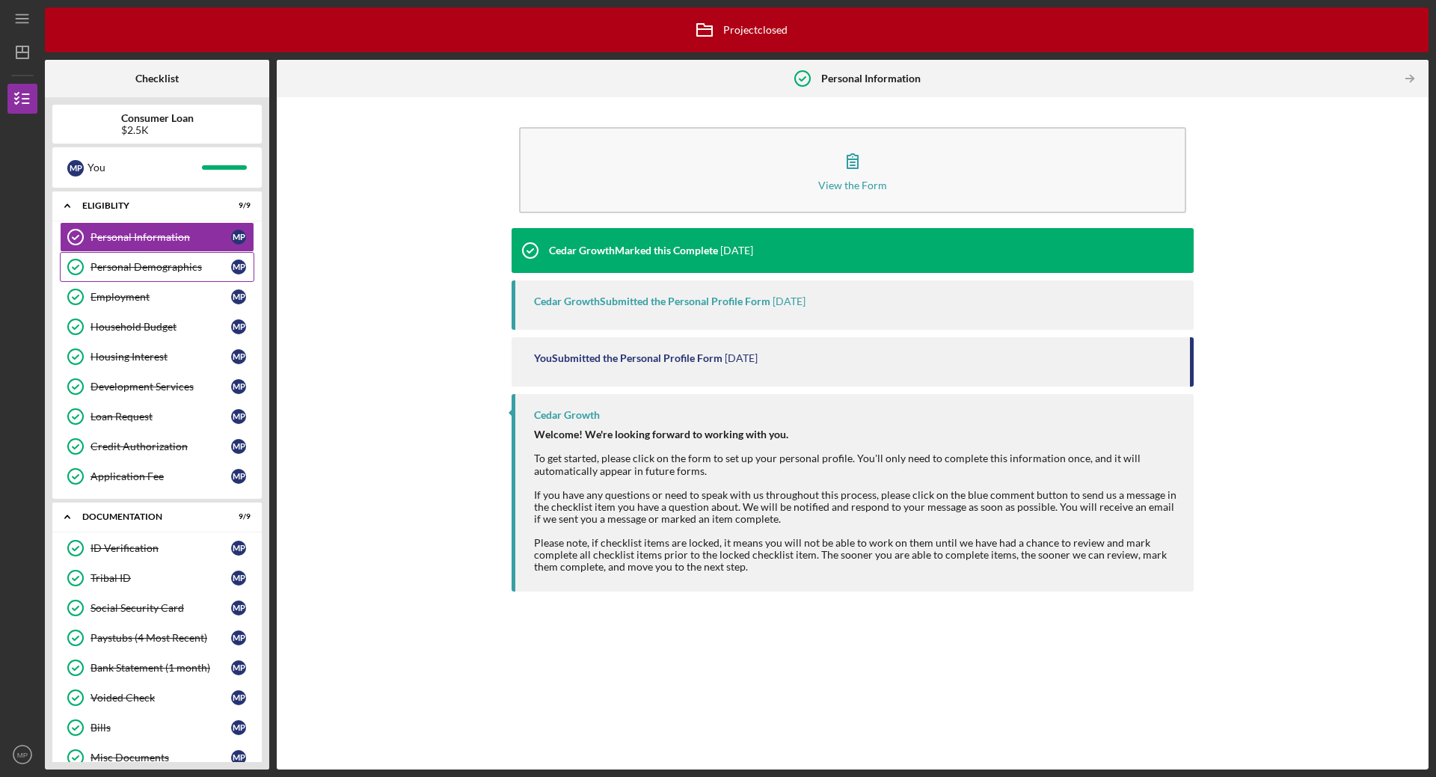
click at [181, 253] on link "Personal Demographics Personal Demographics M P" at bounding box center [157, 267] width 194 height 30
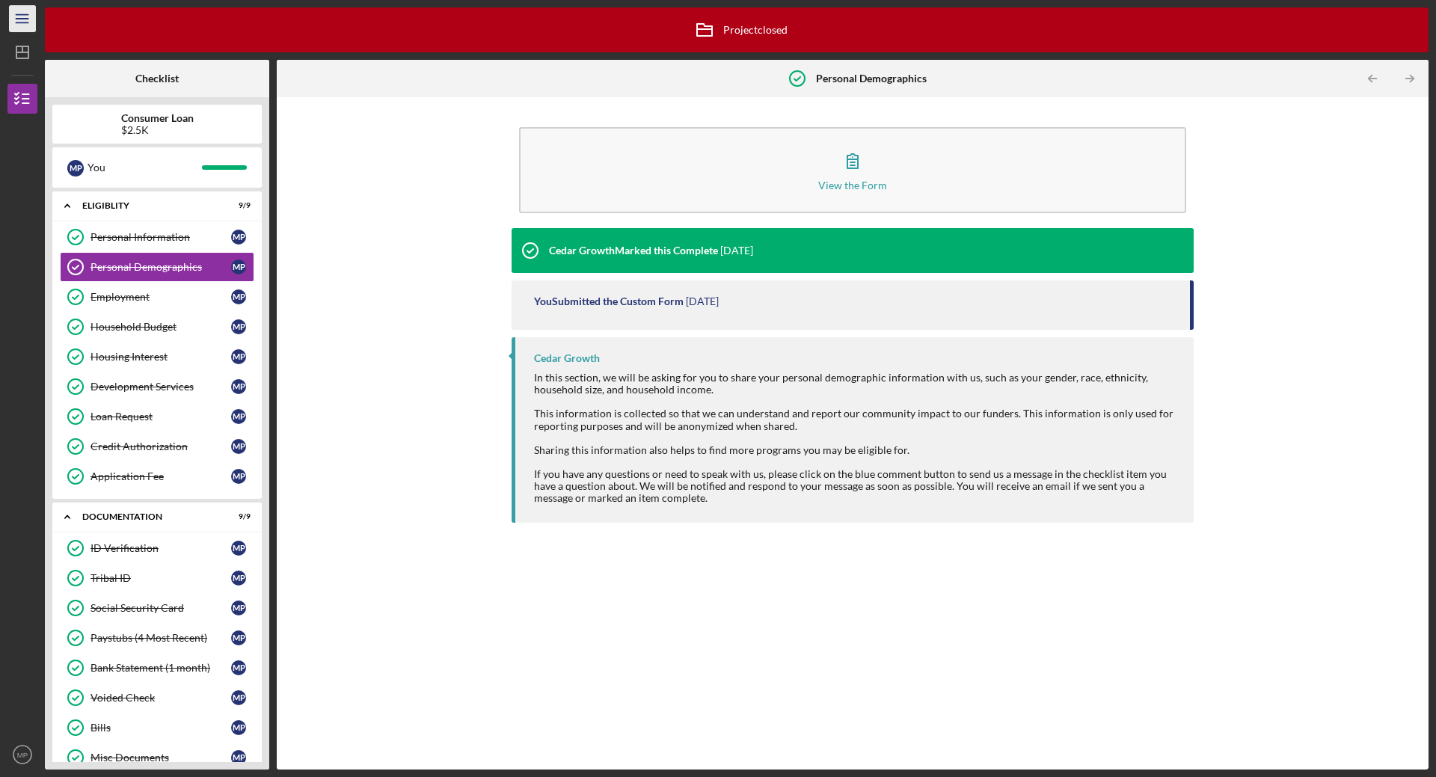
click at [25, 15] on line "button" at bounding box center [22, 15] width 12 height 0
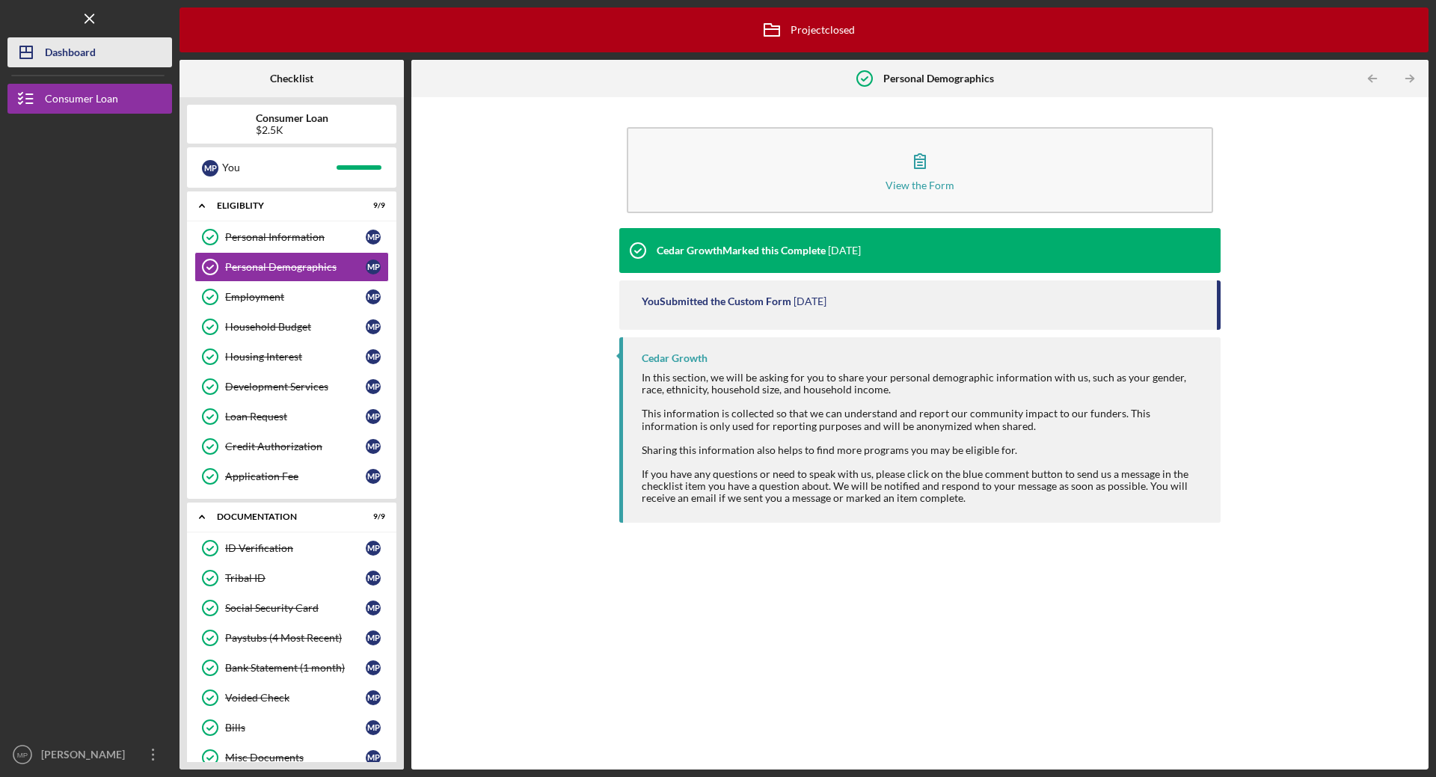
click at [46, 46] on div "Dashboard" at bounding box center [70, 54] width 51 height 34
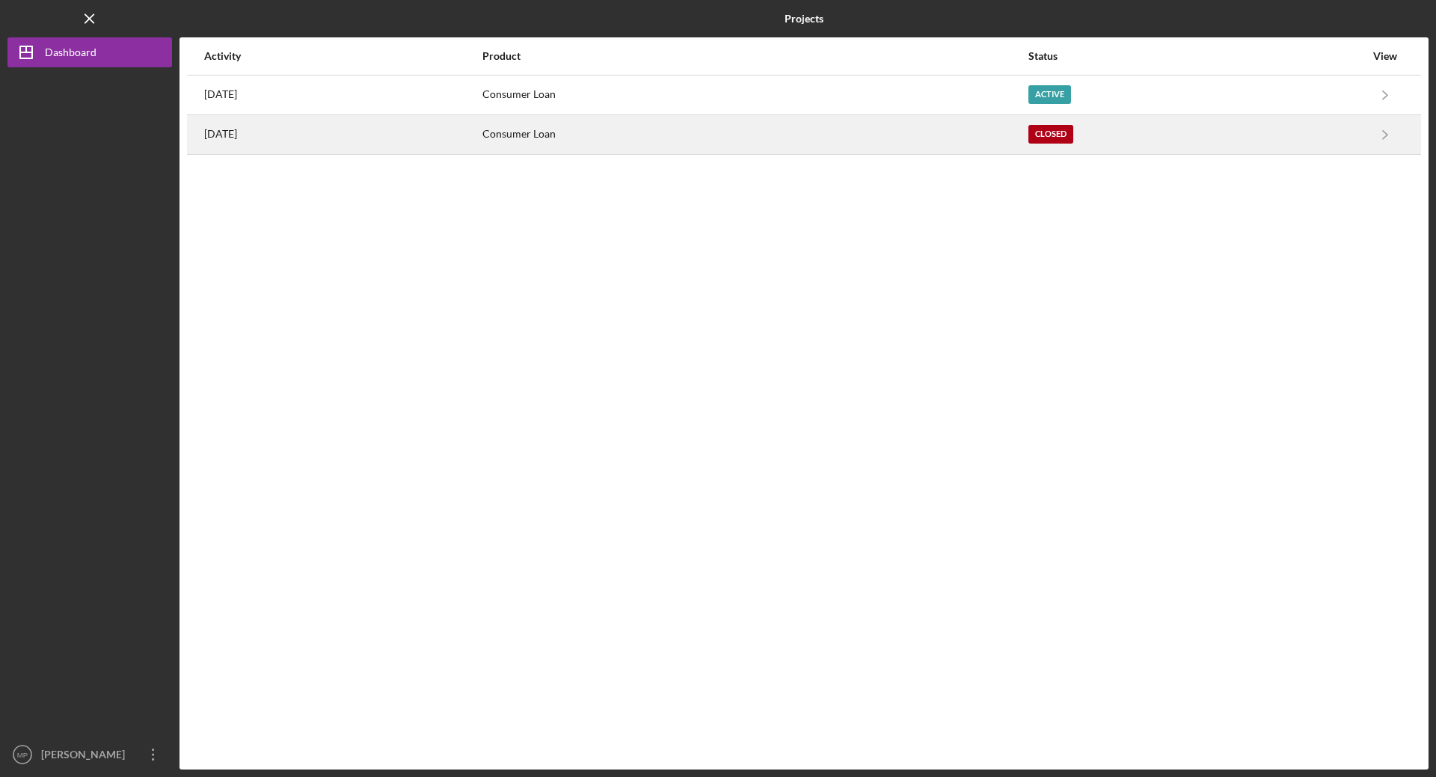
click at [254, 137] on div "[DATE]" at bounding box center [342, 134] width 277 height 37
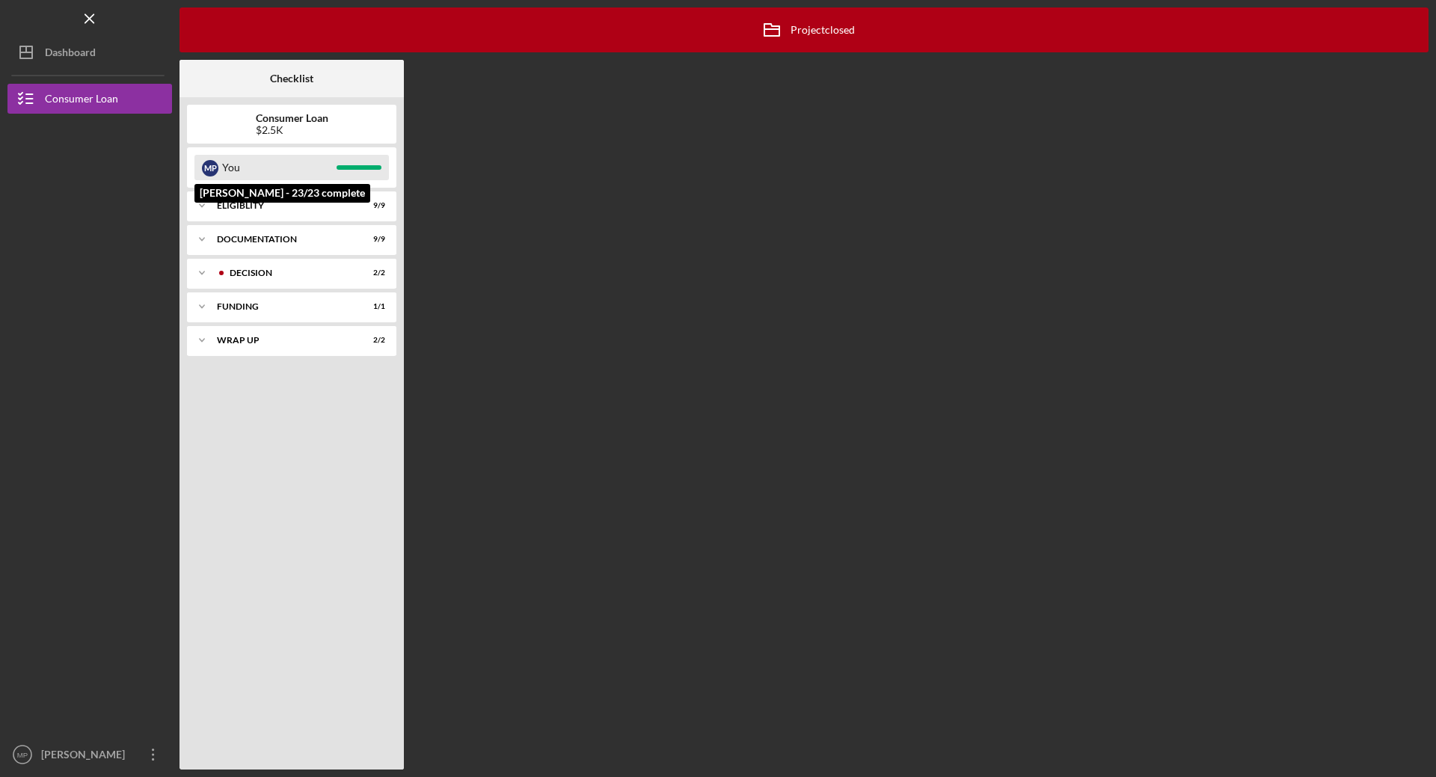
click at [274, 175] on div "You" at bounding box center [279, 167] width 114 height 25
click at [271, 211] on div "Icon/Expander Eligiblity 9 / 9" at bounding box center [291, 206] width 209 height 30
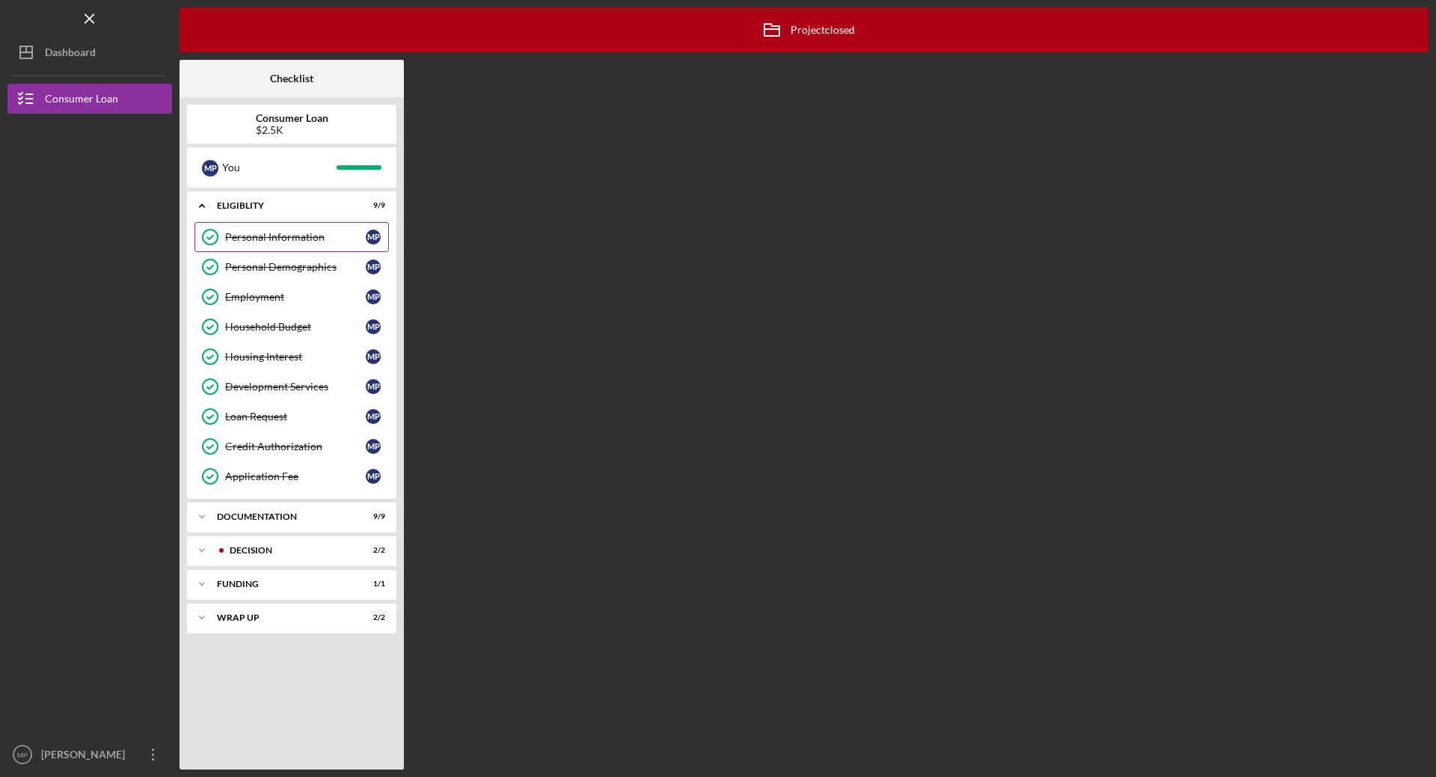
click at [271, 241] on div "Personal Information" at bounding box center [295, 237] width 141 height 12
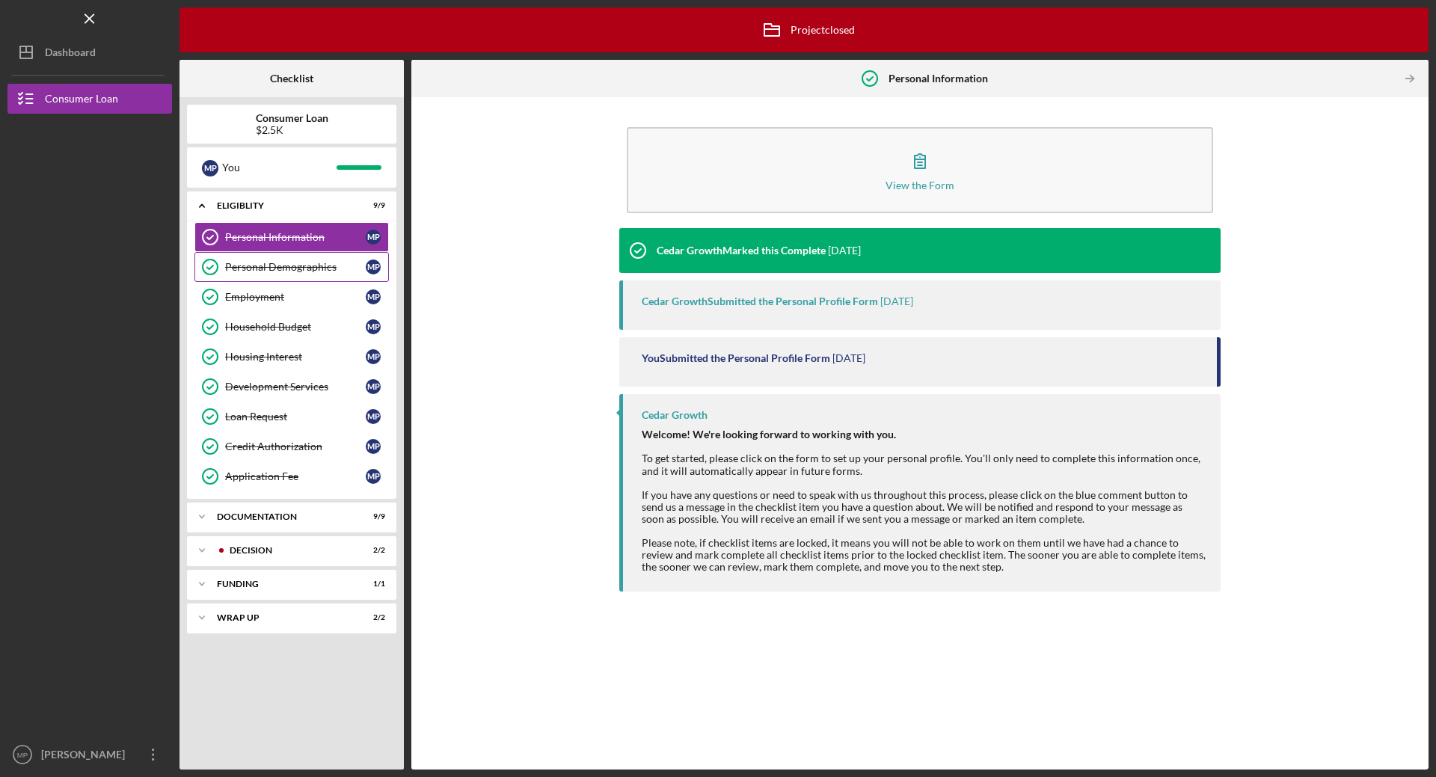
click at [269, 272] on div "Personal Demographics" at bounding box center [295, 267] width 141 height 12
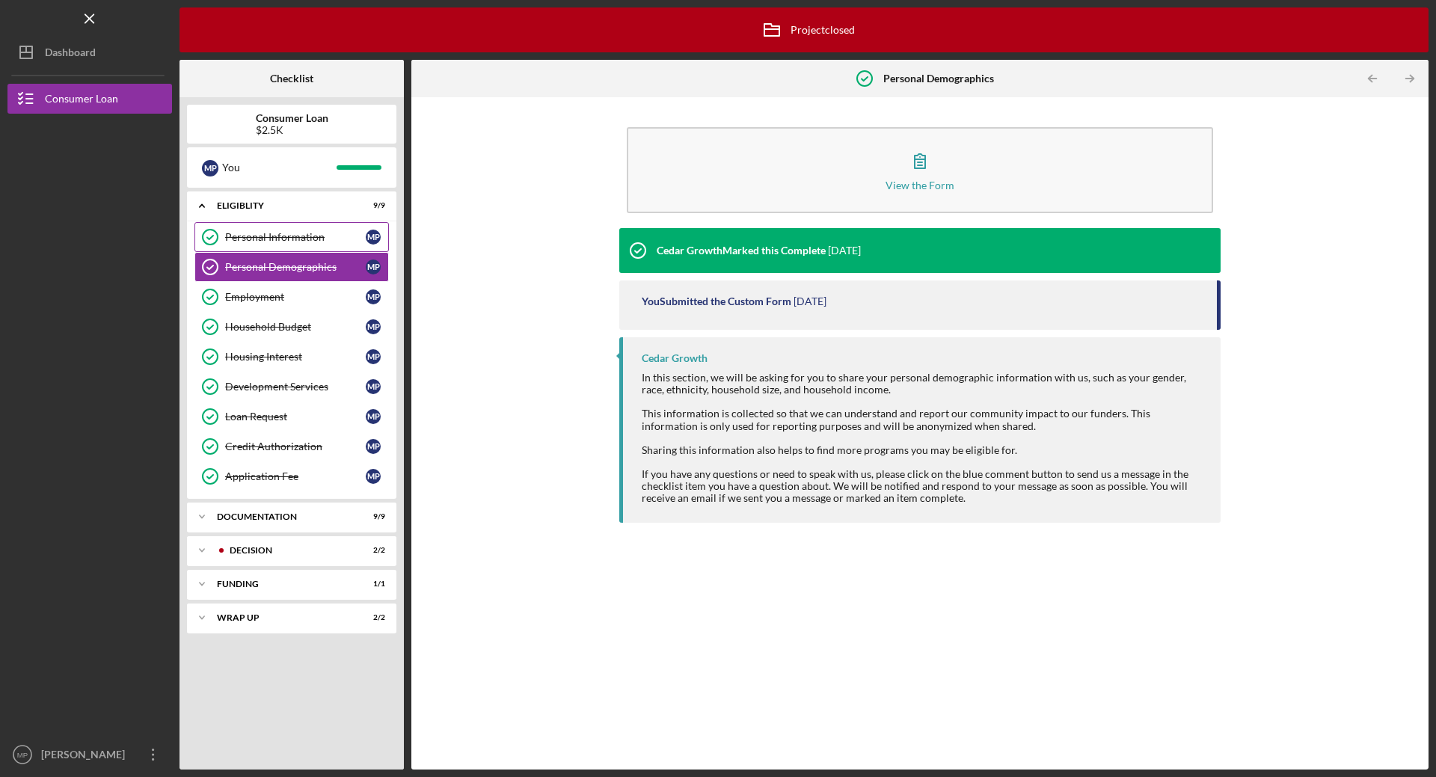
click at [287, 235] on div "Personal Information" at bounding box center [295, 237] width 141 height 12
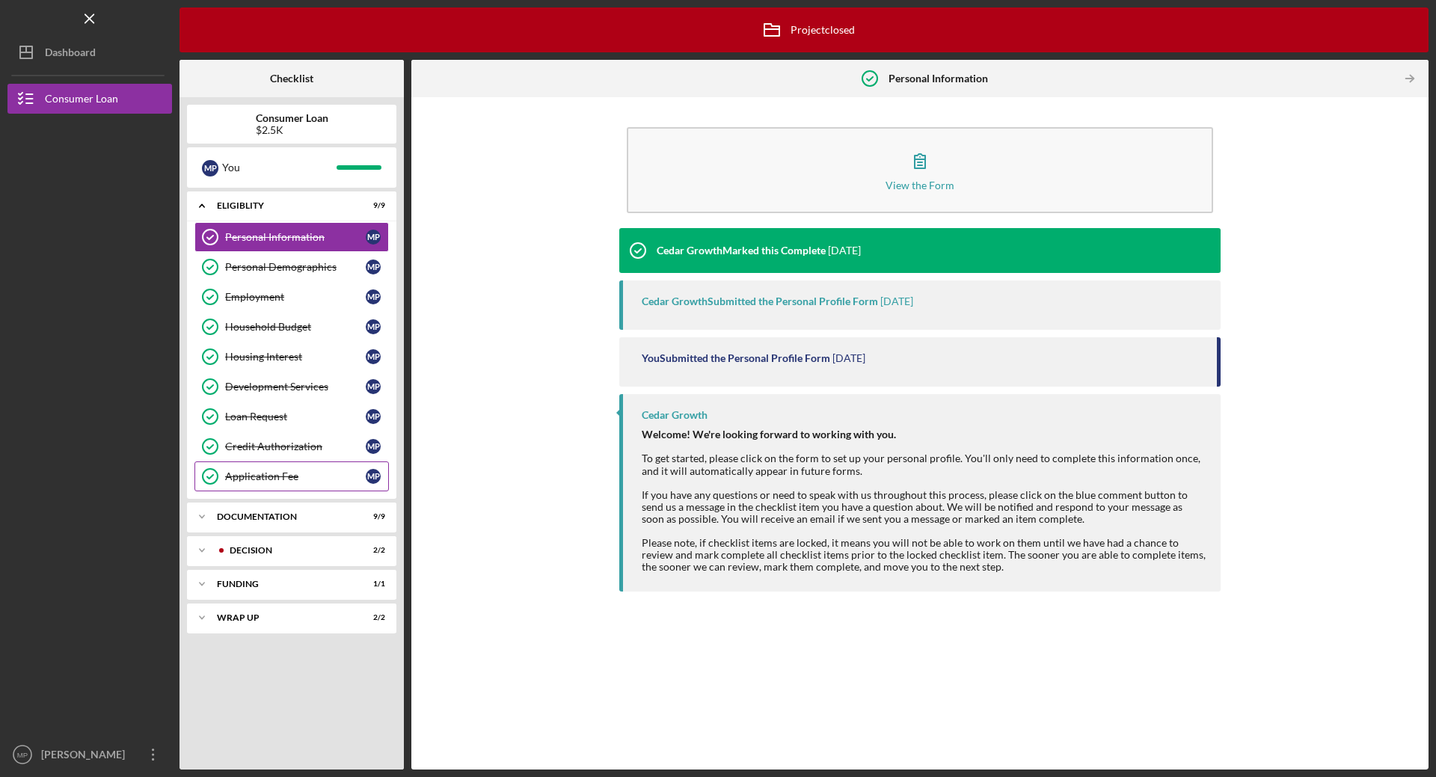
click at [292, 478] on div "Application Fee" at bounding box center [295, 476] width 141 height 12
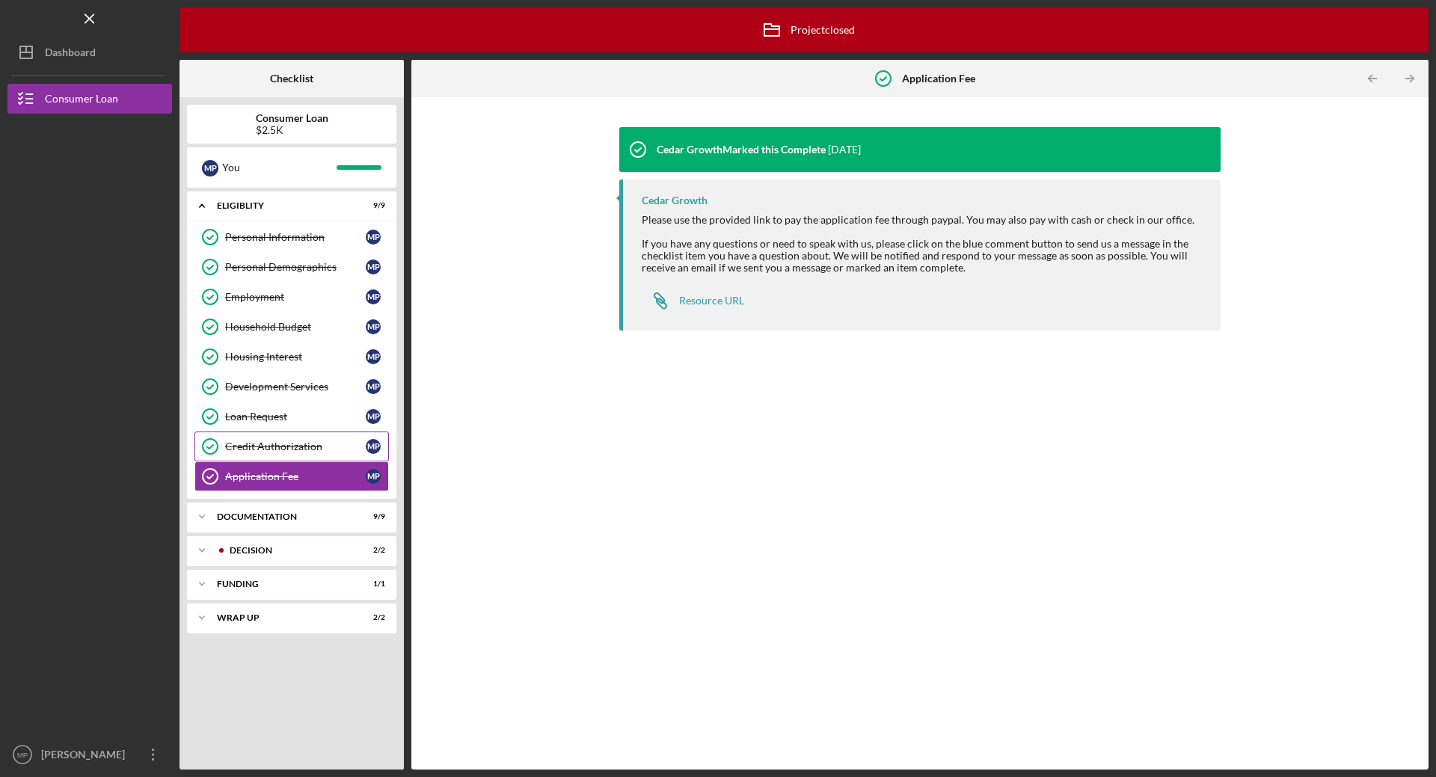
click at [295, 451] on div "Credit Authorization" at bounding box center [295, 446] width 141 height 12
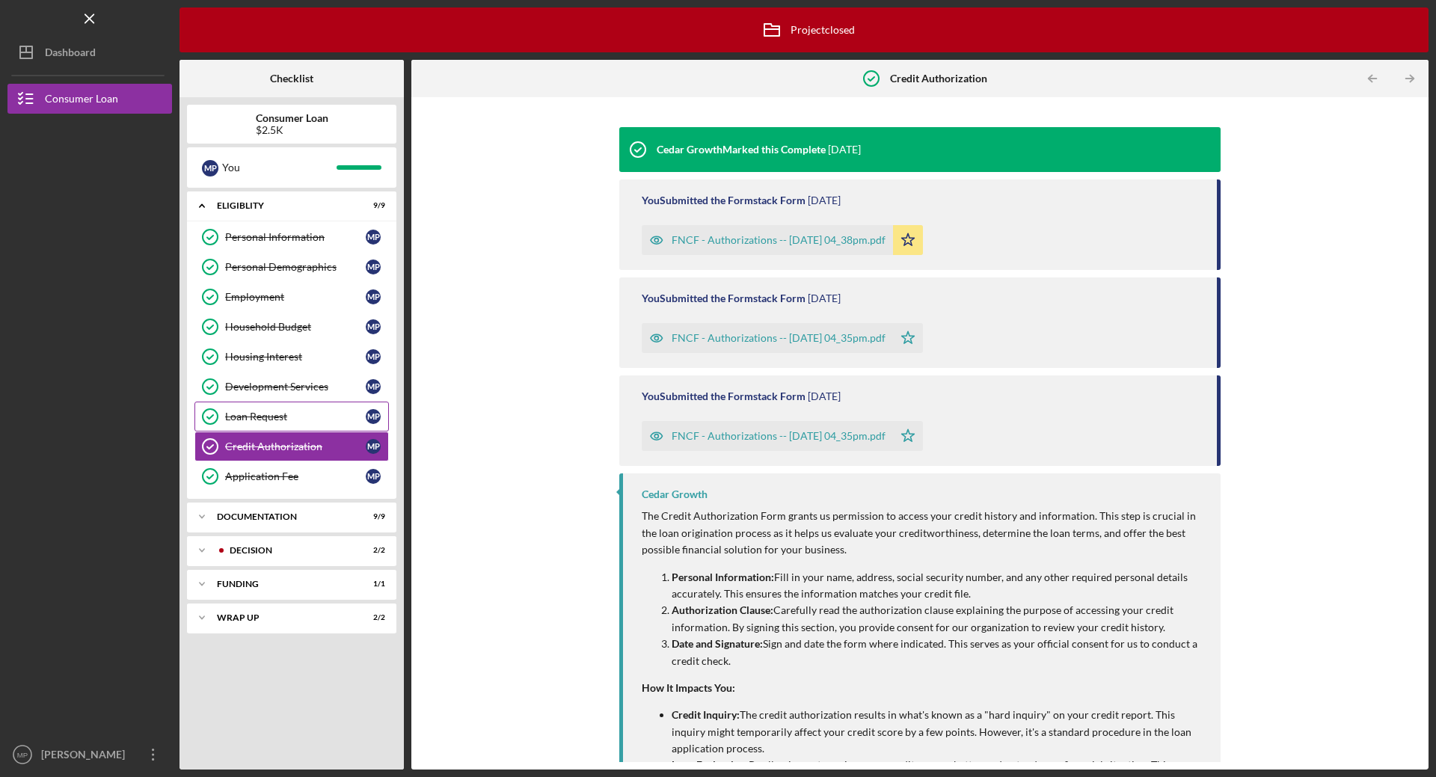
click at [292, 425] on link "Loan Request Loan Request M P" at bounding box center [291, 417] width 194 height 30
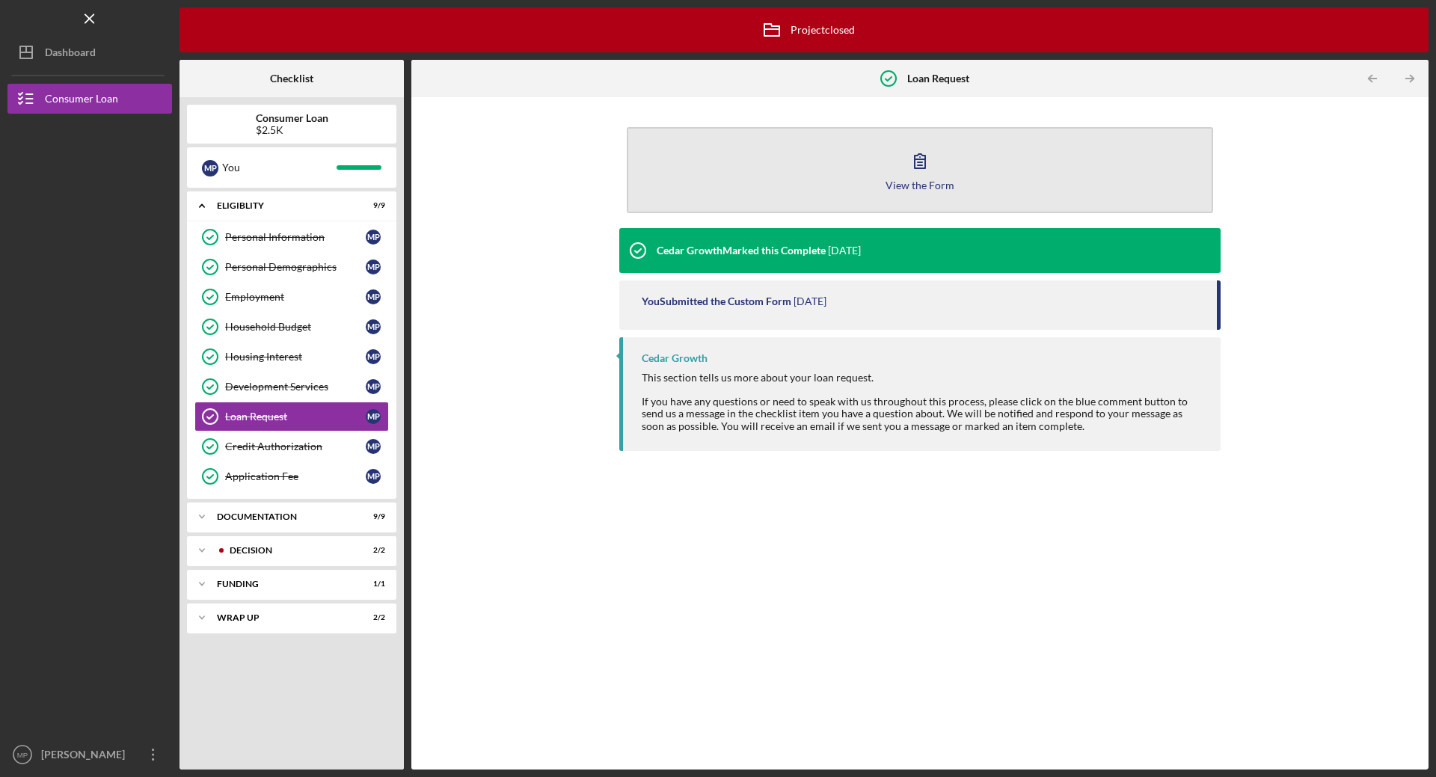
click at [941, 172] on button "View the Form Form" at bounding box center [920, 170] width 586 height 86
